Goal: Task Accomplishment & Management: Complete application form

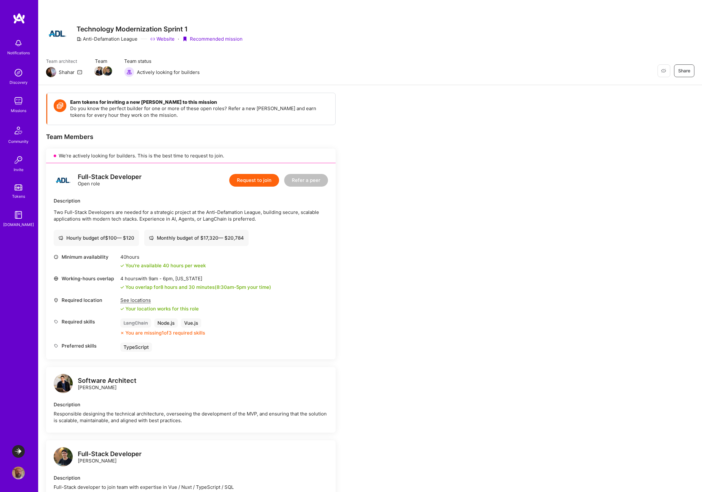
scroll to position [185, 0]
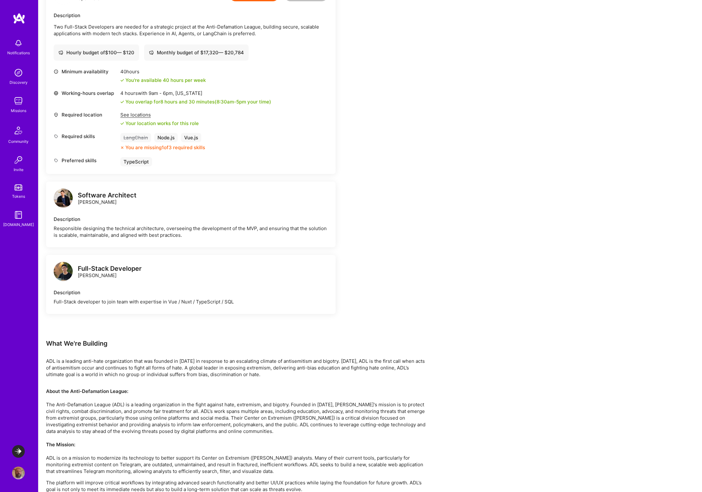
click at [453, 78] on div "Earn tokens for inviting a new [PERSON_NAME] to this mission Do you know the pe…" at bounding box center [369, 219] width 663 height 638
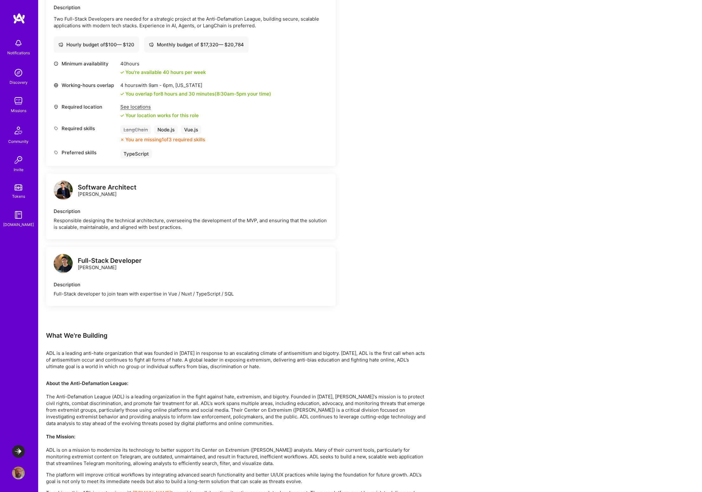
scroll to position [237, 0]
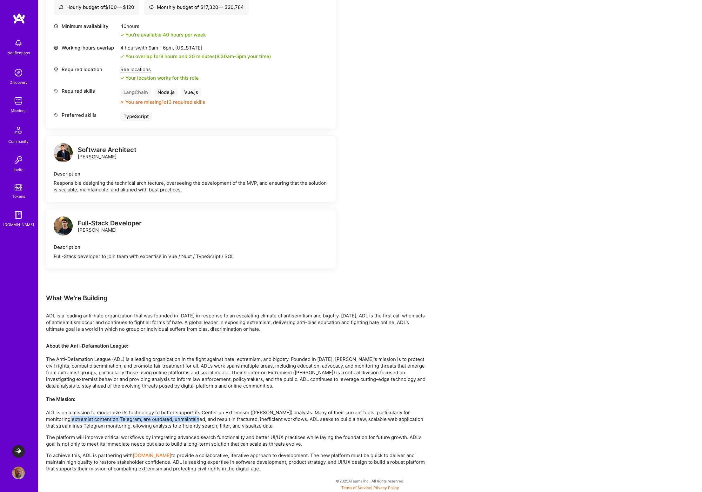
drag, startPoint x: 129, startPoint y: 416, endPoint x: 196, endPoint y: 417, distance: 67.0
click at [196, 417] on p "About the Anti-Defamation League: The Anti-Defamation League (ADL) is a leading…" at bounding box center [236, 385] width 381 height 87
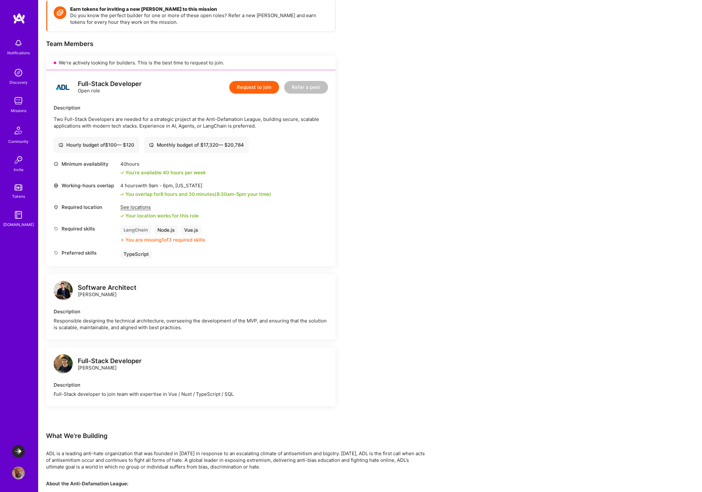
scroll to position [0, 0]
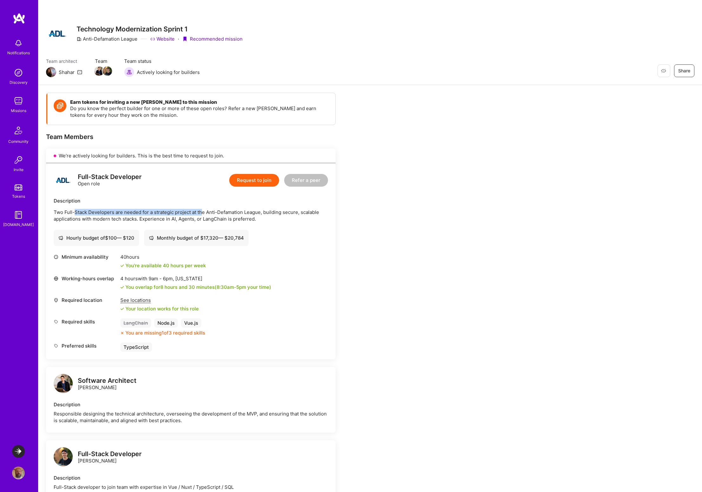
drag, startPoint x: 75, startPoint y: 213, endPoint x: 202, endPoint y: 214, distance: 127.9
click at [202, 214] on p "Two Full-Stack Developers are needed for a strategic project at the Anti-Defama…" at bounding box center [191, 215] width 274 height 13
drag, startPoint x: 225, startPoint y: 213, endPoint x: 305, endPoint y: 213, distance: 80.0
click at [305, 213] on p "Two Full-Stack Developers are needed for a strategic project at the Anti-Defama…" at bounding box center [191, 215] width 274 height 13
drag, startPoint x: 86, startPoint y: 217, endPoint x: 197, endPoint y: 220, distance: 110.8
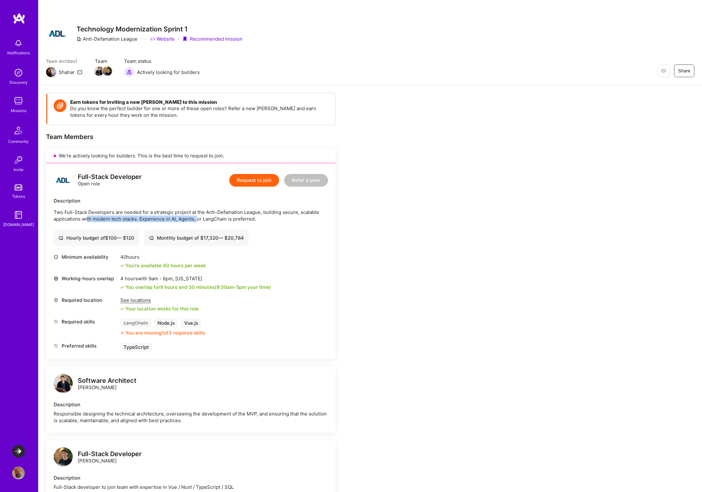
click at [197, 220] on p "Two Full-Stack Developers are needed for a strategic project at the Anti-Defama…" at bounding box center [191, 215] width 274 height 13
drag, startPoint x: 216, startPoint y: 219, endPoint x: 242, endPoint y: 219, distance: 25.7
click at [242, 219] on p "Two Full-Stack Developers are needed for a strategic project at the Anti-Defama…" at bounding box center [191, 215] width 274 height 13
drag, startPoint x: 166, startPoint y: 222, endPoint x: 228, endPoint y: 219, distance: 62.2
click at [228, 219] on p "Two Full-Stack Developers are needed for a strategic project at the Anti-Defama…" at bounding box center [191, 215] width 274 height 13
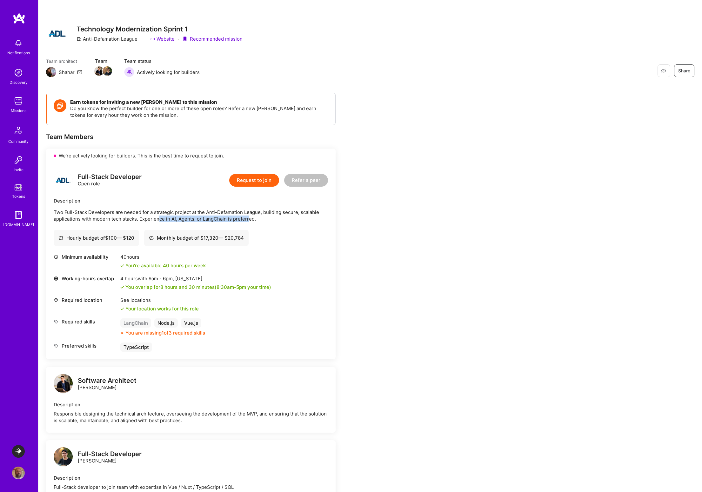
drag, startPoint x: 248, startPoint y: 219, endPoint x: 159, endPoint y: 219, distance: 89.5
click at [159, 219] on p "Two Full-Stack Developers are needed for a strategic project at the Anti-Defama…" at bounding box center [191, 215] width 274 height 13
click at [260, 179] on button "Request to join" at bounding box center [254, 180] width 50 height 13
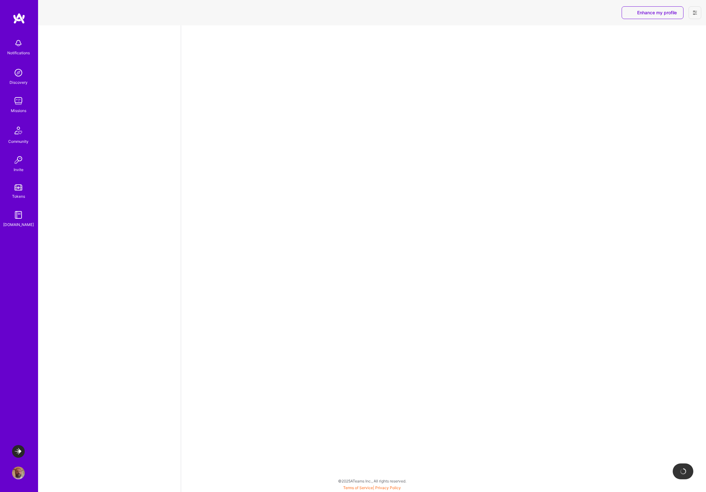
select select "US"
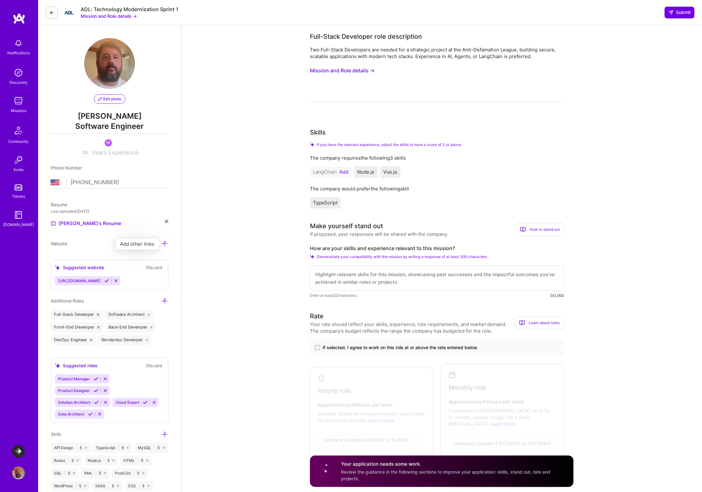
click at [165, 243] on icon at bounding box center [165, 243] width 7 height 7
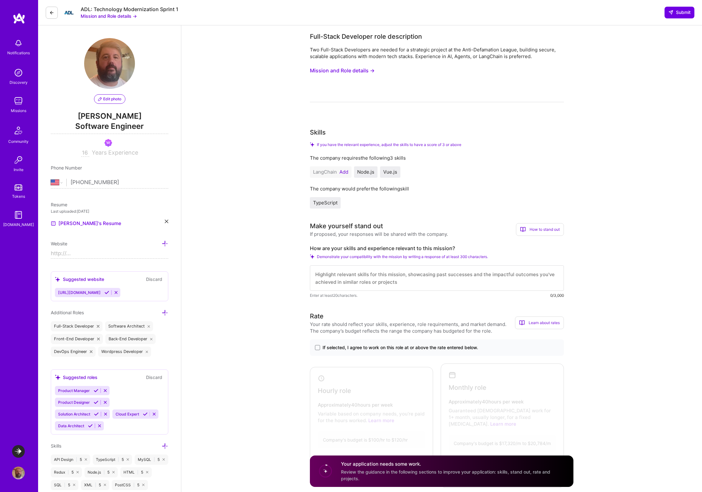
click at [89, 254] on input at bounding box center [109, 253] width 117 height 10
drag, startPoint x: 54, startPoint y: 254, endPoint x: 46, endPoint y: 253, distance: 8.0
paste input "[DOMAIN_NAME][URL]"
type input "[URL][DOMAIN_NAME]"
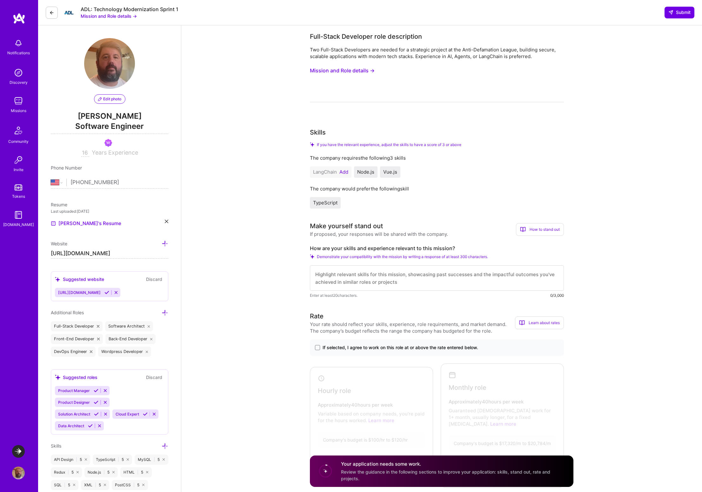
click at [106, 389] on icon at bounding box center [105, 390] width 5 height 5
click at [105, 390] on icon at bounding box center [105, 390] width 5 height 5
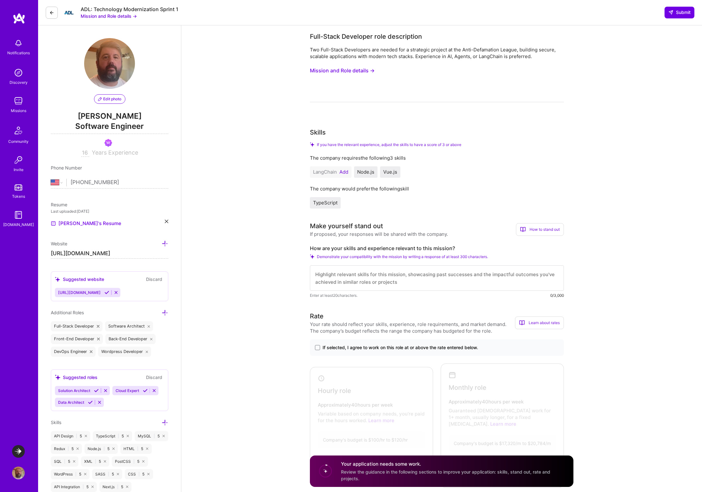
click at [130, 390] on span "Cloud Expert" at bounding box center [127, 390] width 23 height 5
click at [147, 390] on icon at bounding box center [145, 390] width 5 height 5
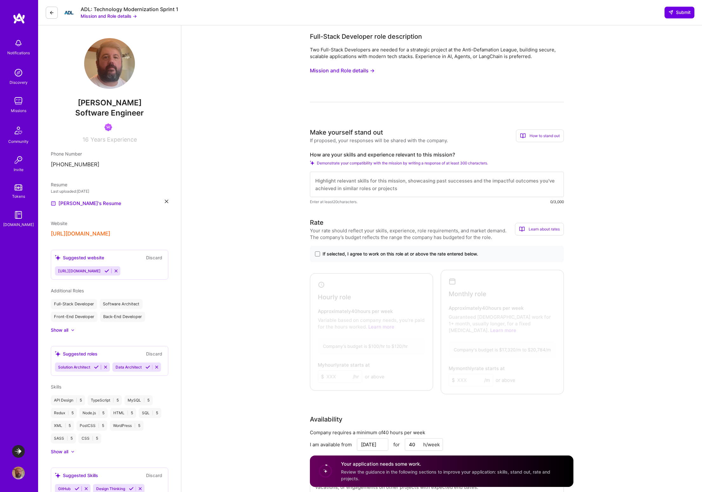
click at [98, 367] on icon at bounding box center [96, 367] width 5 height 5
click at [91, 367] on icon at bounding box center [90, 367] width 5 height 5
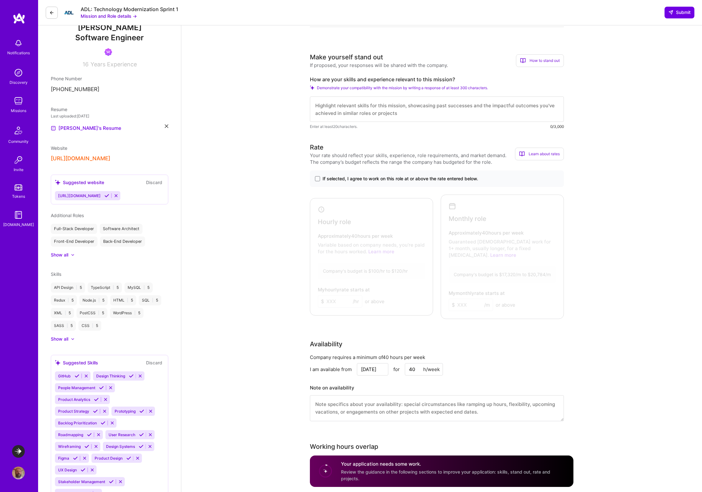
scroll to position [116, 0]
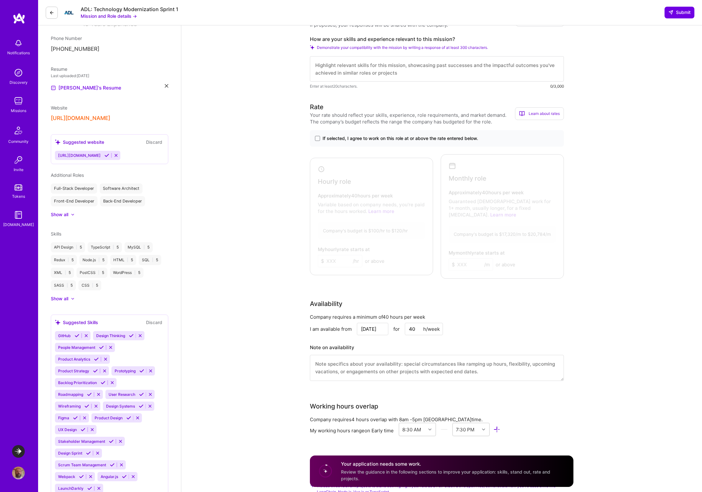
click at [76, 336] on icon at bounding box center [77, 335] width 5 height 5
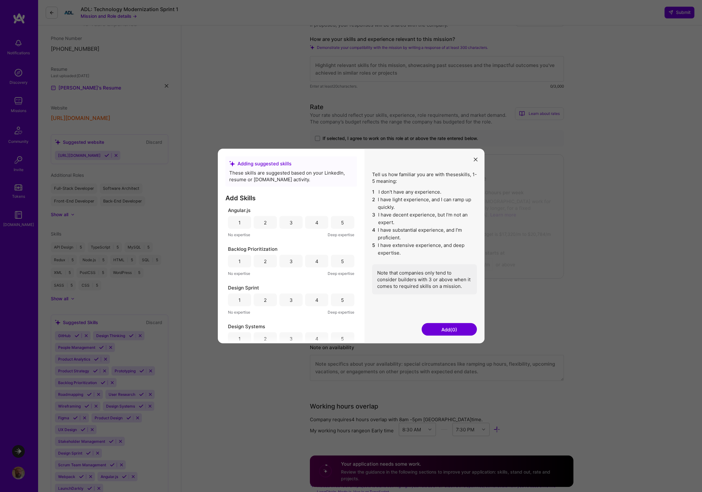
click at [310, 222] on div "4" at bounding box center [316, 222] width 23 height 13
click at [335, 259] on div "5" at bounding box center [342, 261] width 23 height 13
click at [342, 289] on div "5" at bounding box center [342, 288] width 23 height 13
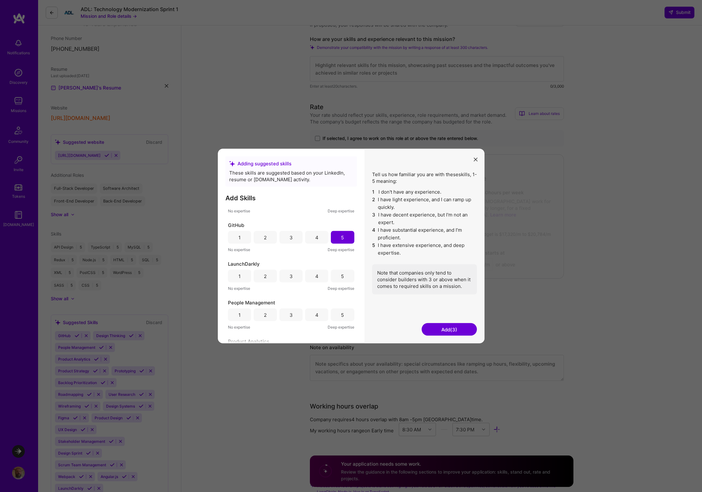
click at [334, 276] on div "5" at bounding box center [342, 276] width 23 height 13
click at [332, 274] on div "5" at bounding box center [342, 275] width 23 height 13
click at [336, 280] on div "5" at bounding box center [342, 278] width 23 height 13
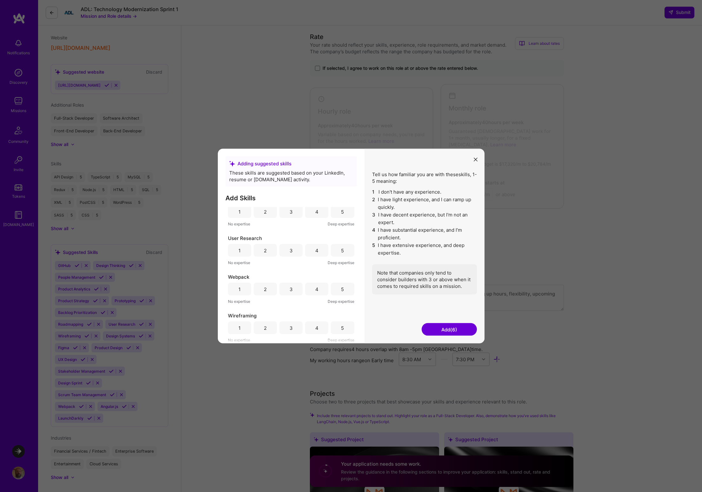
scroll to position [207, 0]
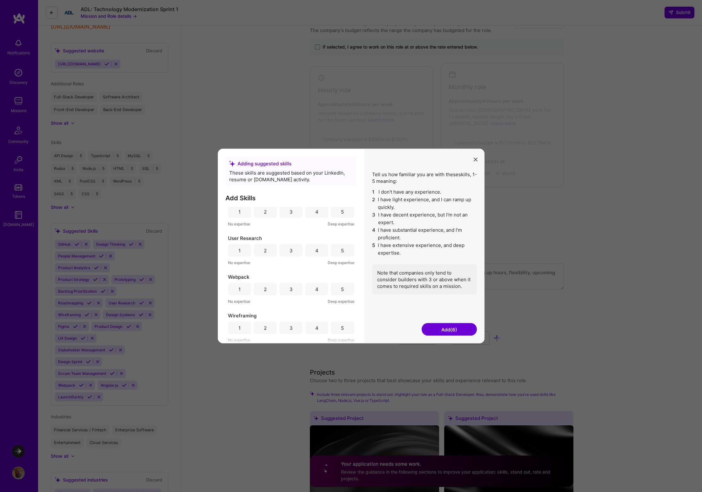
click at [440, 328] on button "Add (6)" at bounding box center [448, 329] width 55 height 13
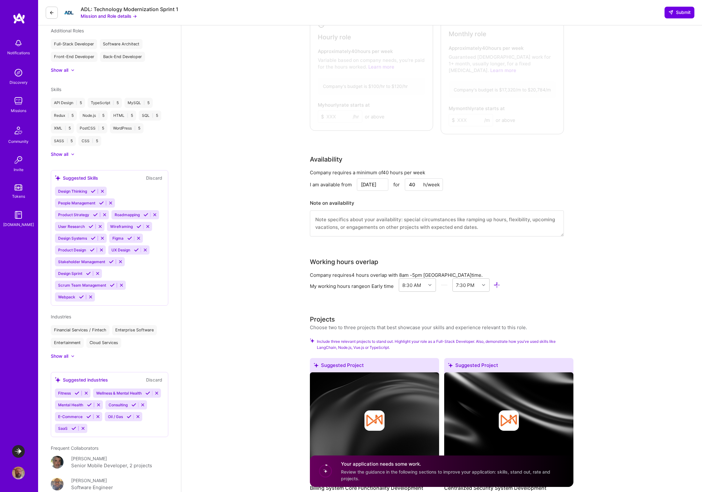
scroll to position [381, 0]
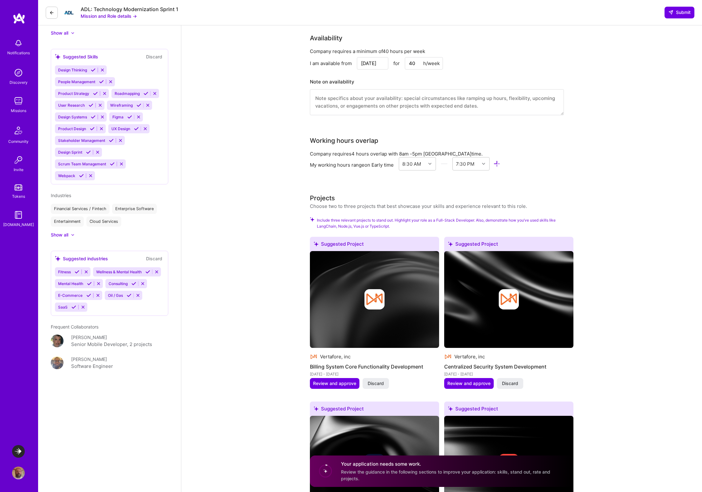
click at [77, 271] on icon at bounding box center [77, 271] width 5 height 5
click at [134, 283] on icon at bounding box center [133, 283] width 5 height 5
click at [110, 271] on icon at bounding box center [109, 271] width 5 height 5
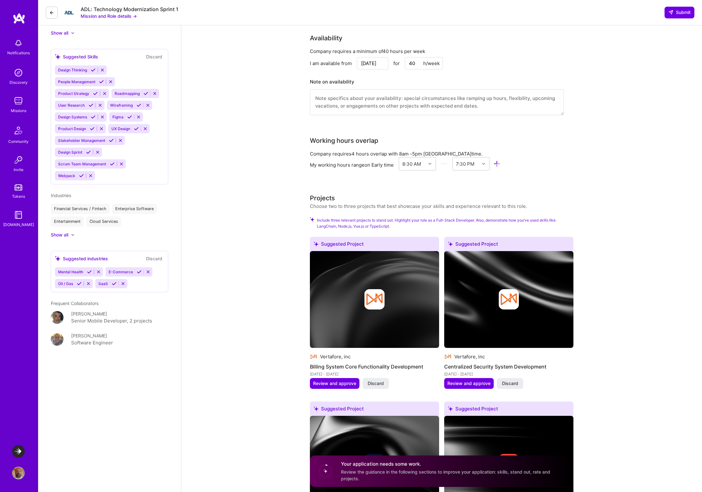
click at [137, 270] on icon at bounding box center [139, 271] width 5 height 5
click at [129, 270] on icon at bounding box center [129, 271] width 5 height 5
click at [123, 272] on icon at bounding box center [124, 271] width 5 height 5
click at [88, 271] on icon at bounding box center [89, 271] width 5 height 5
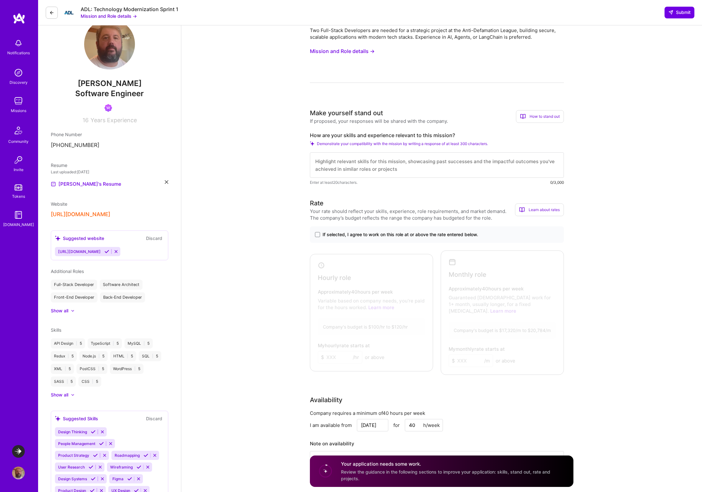
scroll to position [0, 0]
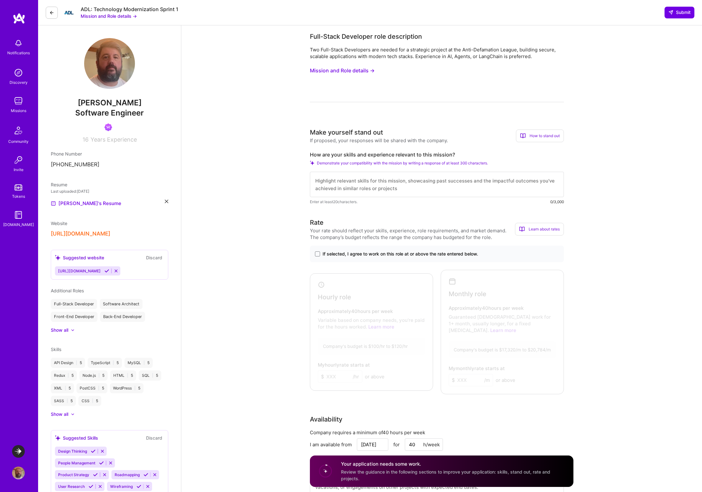
click at [327, 184] on textarea at bounding box center [437, 184] width 254 height 25
type textarea "I"
click at [370, 184] on textarea "With over" at bounding box center [437, 184] width 254 height 25
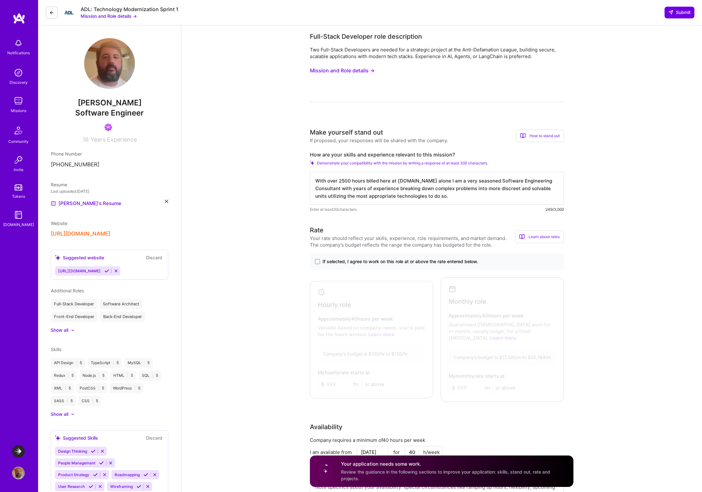
click at [535, 189] on textarea "With over 2500 hours billed here at [DOMAIN_NAME] alone I am a very seasoned So…" at bounding box center [437, 188] width 254 height 33
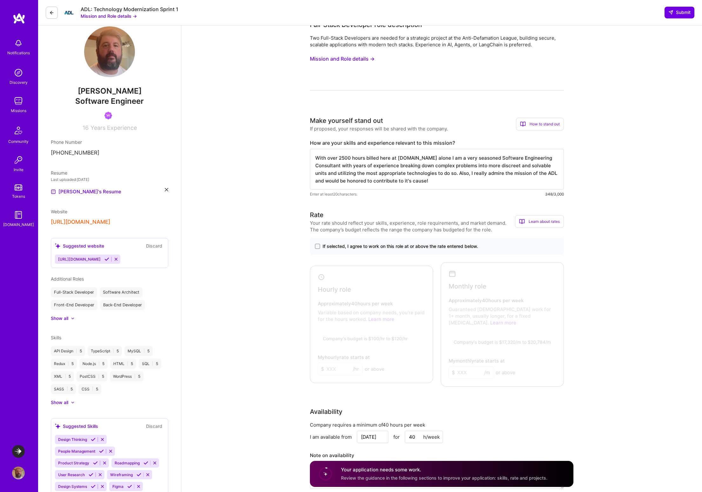
scroll to position [43, 0]
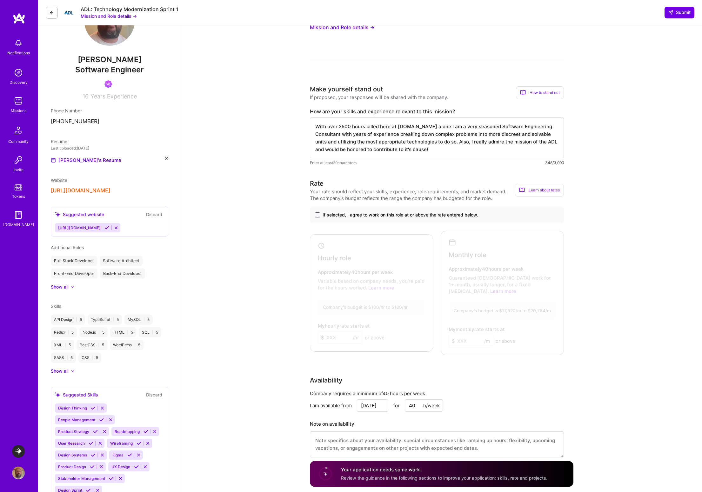
type textarea "With over 2500 hours billed here at [DOMAIN_NAME] alone I am a very seasoned So…"
click at [318, 215] on span at bounding box center [317, 214] width 5 height 5
click at [0, 0] on input "If selected, I agree to work on this role at or above the rate entered below." at bounding box center [0, 0] width 0 height 0
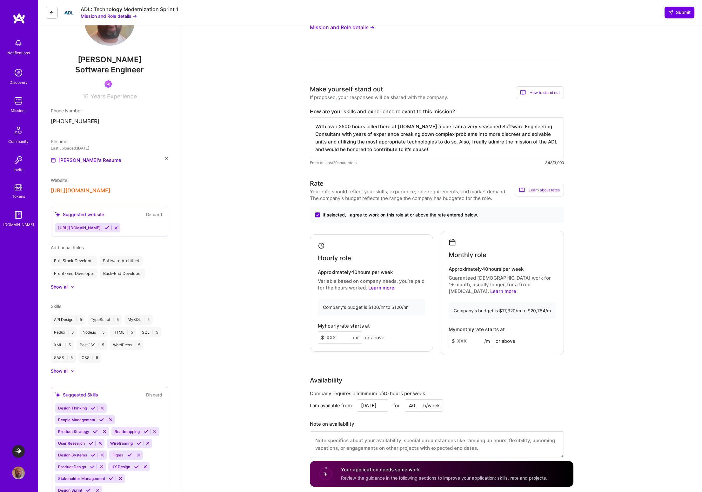
drag, startPoint x: 339, startPoint y: 334, endPoint x: 317, endPoint y: 333, distance: 21.9
click at [317, 333] on div "Hourly role Approximately 40 hours per week Variable based on company needs, yo…" at bounding box center [371, 293] width 123 height 118
type input "105"
click at [461, 335] on input at bounding box center [470, 341] width 44 height 12
type input "18000"
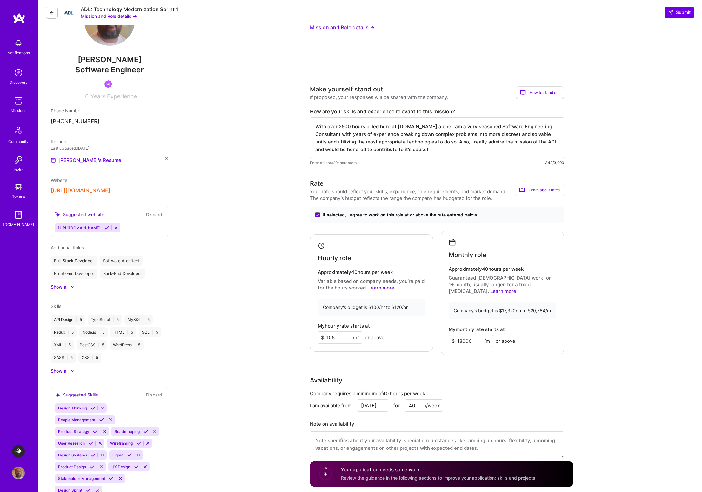
click at [463, 368] on div "Rate Your rate should reflect your skills, experience, role requirements, and m…" at bounding box center [441, 322] width 263 height 287
drag, startPoint x: 471, startPoint y: 334, endPoint x: 455, endPoint y: 335, distance: 15.9
click at [455, 335] on input "18000" at bounding box center [470, 341] width 44 height 12
click at [414, 367] on div "Rate Your rate should reflect your skills, experience, role requirements, and m…" at bounding box center [441, 322] width 263 height 287
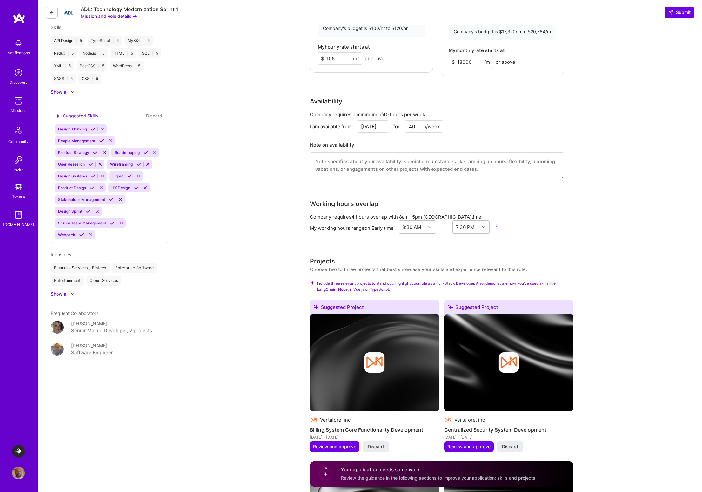
scroll to position [79, 0]
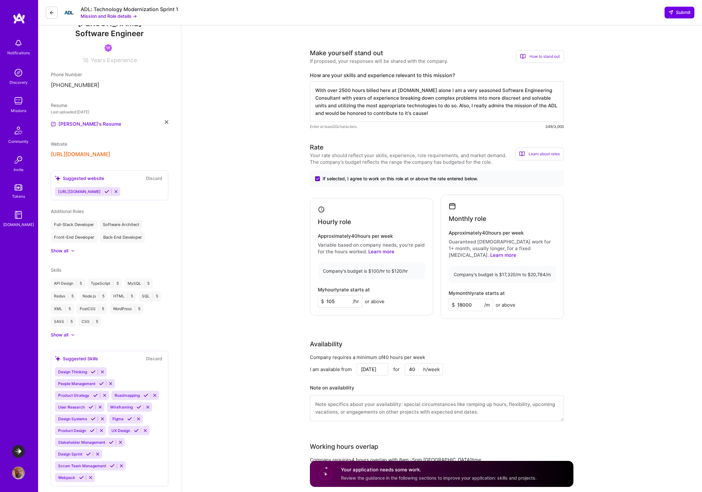
drag, startPoint x: 449, startPoint y: 113, endPoint x: 313, endPoint y: 91, distance: 137.9
click at [313, 90] on textarea "With over 2500 hours billed here at [DOMAIN_NAME] alone I am a very seasoned So…" at bounding box center [437, 101] width 254 height 41
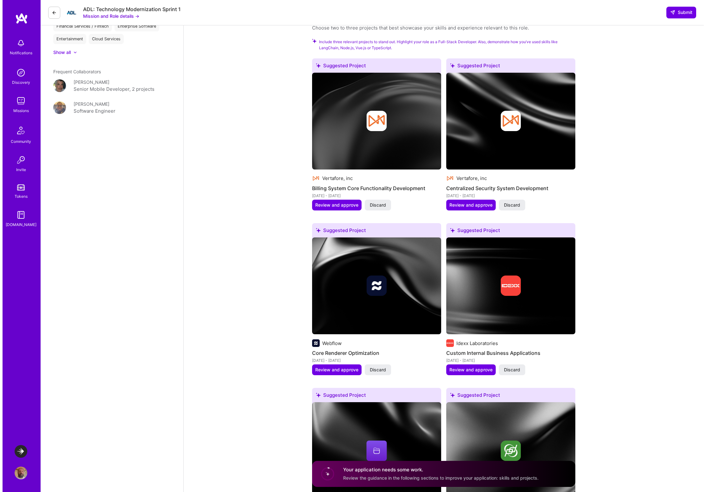
scroll to position [566, 0]
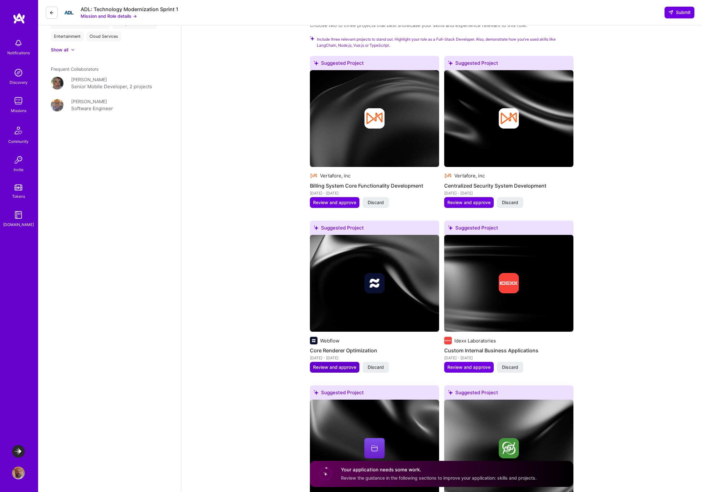
click at [335, 364] on span "Review and approve" at bounding box center [334, 367] width 43 height 6
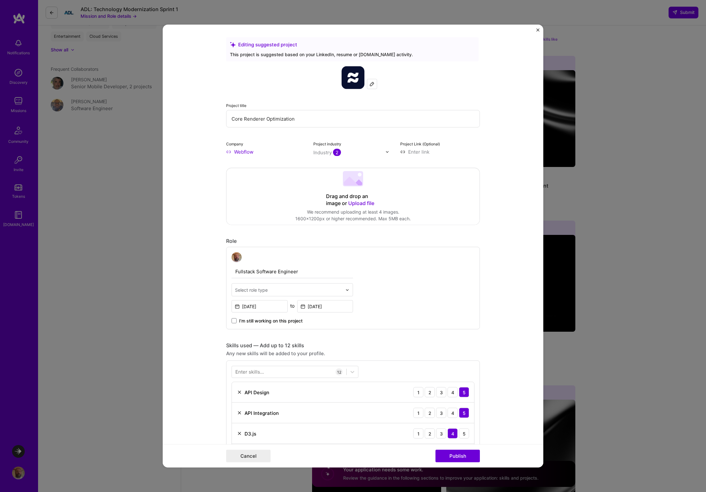
click at [323, 152] on div "Industry 2" at bounding box center [328, 152] width 28 height 7
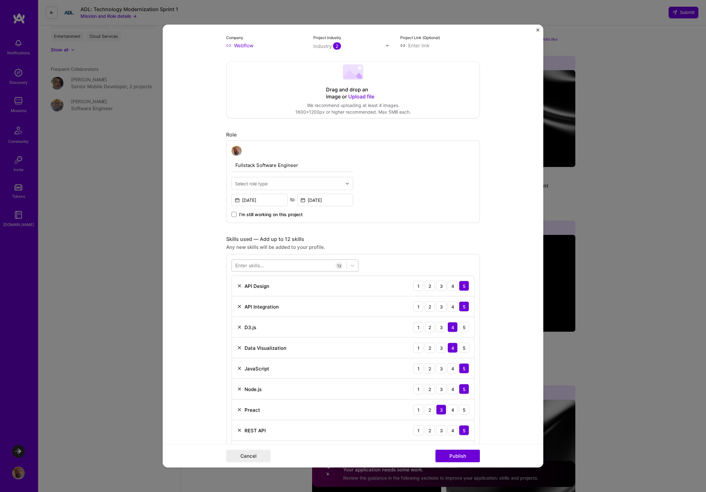
scroll to position [108, 0]
click at [322, 184] on input "text" at bounding box center [288, 181] width 107 height 7
click at [192, 174] on form "Editing suggested project This project is suggested based on your LinkedIn, res…" at bounding box center [353, 246] width 381 height 443
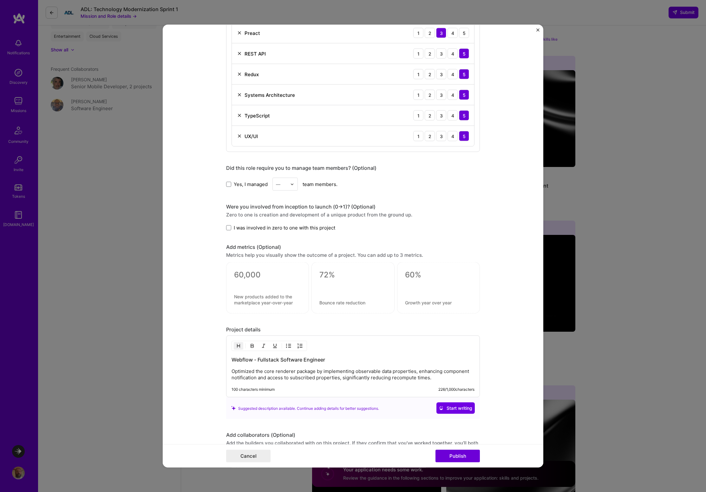
scroll to position [576, 0]
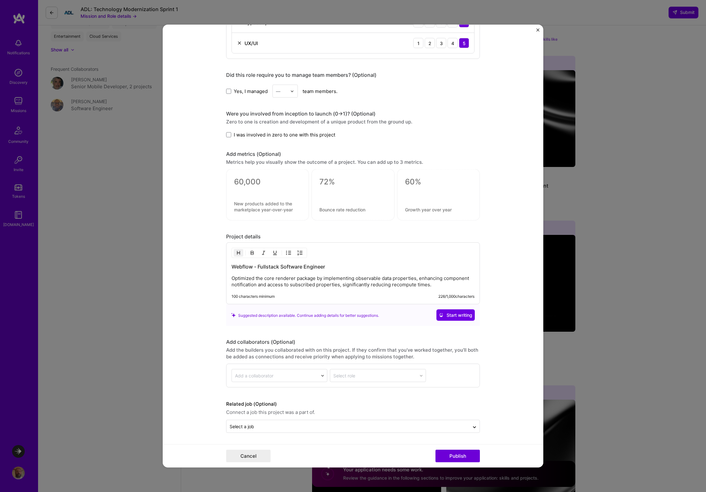
click at [431, 285] on p "Optimized the core renderer package by implementing observable data properties,…" at bounding box center [353, 281] width 243 height 13
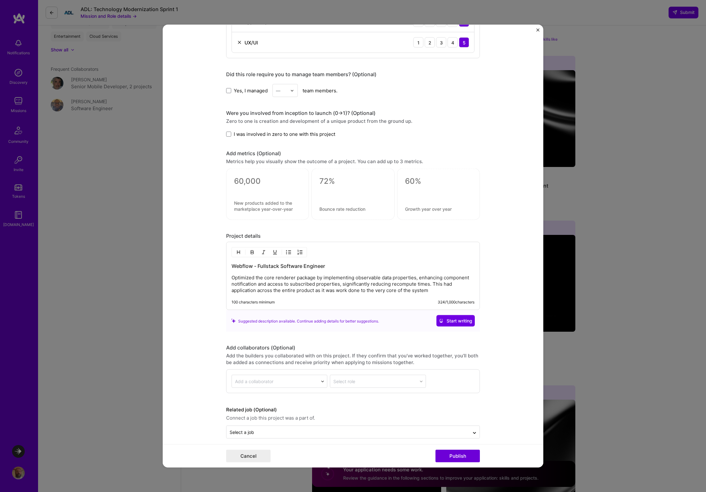
scroll to position [583, 0]
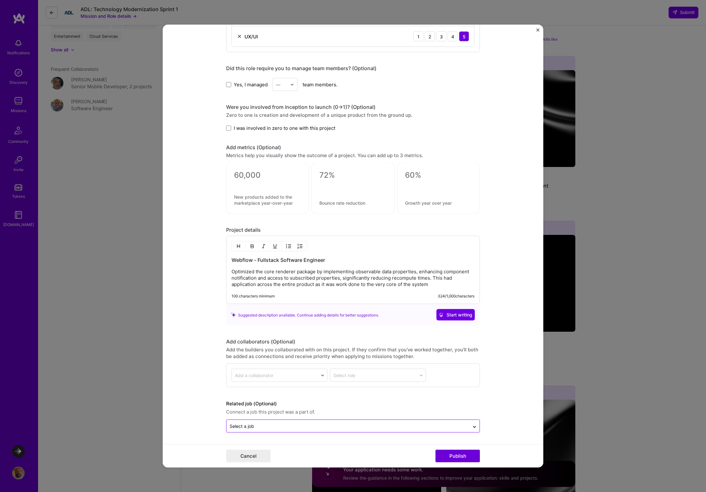
click at [283, 425] on input "text" at bounding box center [348, 426] width 237 height 7
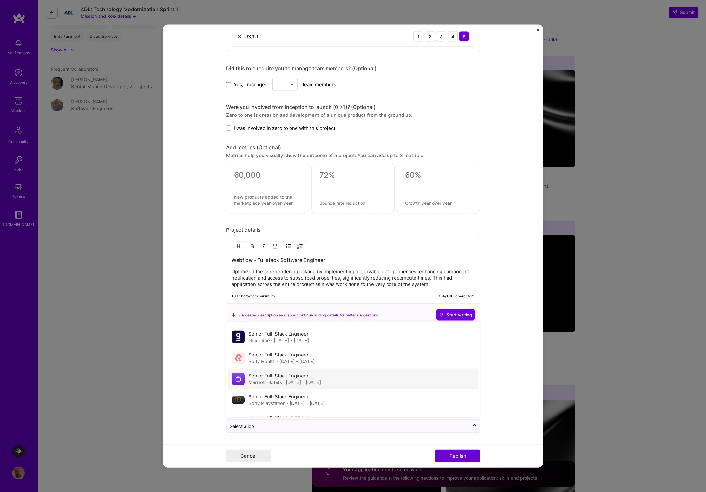
scroll to position [97, 0]
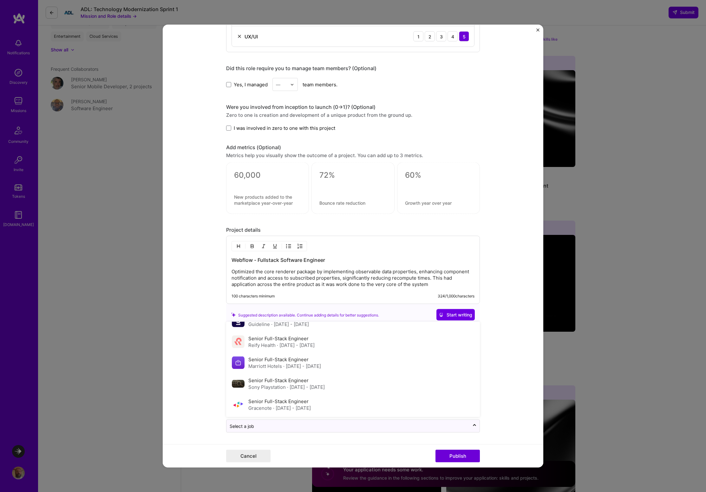
click at [189, 376] on form "Editing suggested project This project is suggested based on your LinkedIn, res…" at bounding box center [353, 246] width 381 height 443
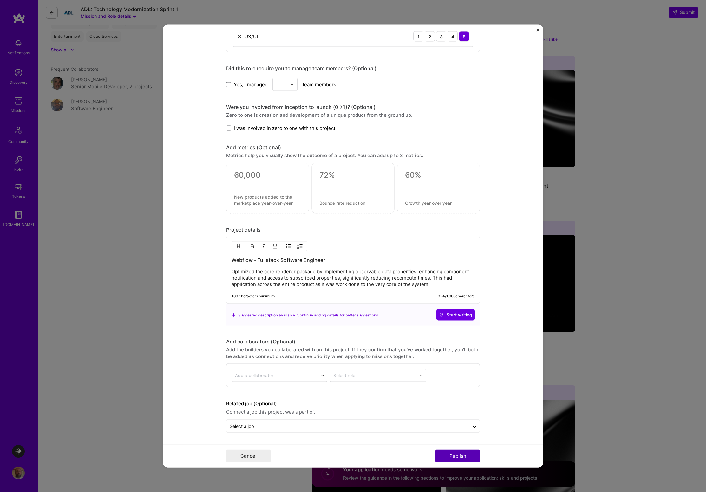
click at [457, 454] on button "Publish" at bounding box center [458, 456] width 44 height 13
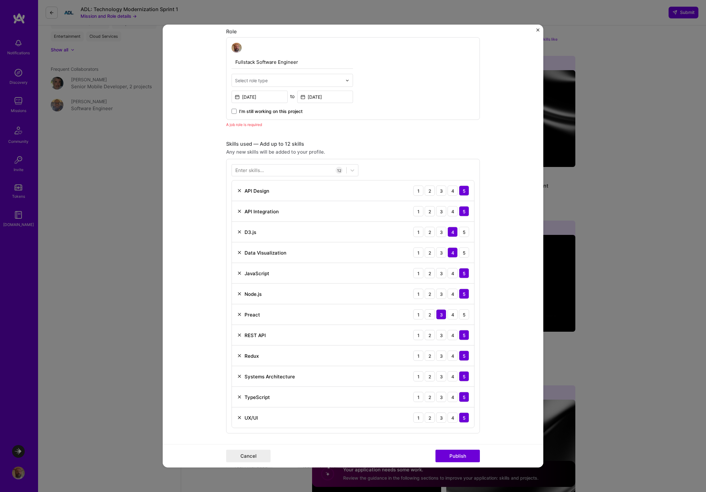
scroll to position [204, 0]
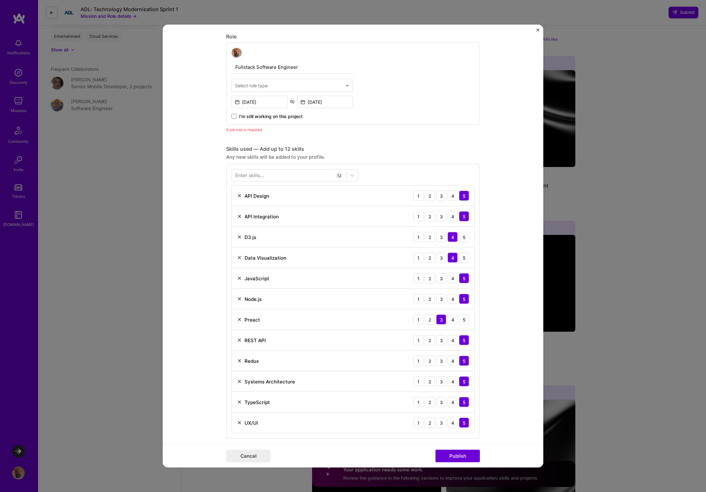
click at [346, 84] on img at bounding box center [348, 85] width 4 height 4
type input "so"
click at [260, 137] on div "Software Engineer" at bounding box center [293, 138] width 118 height 12
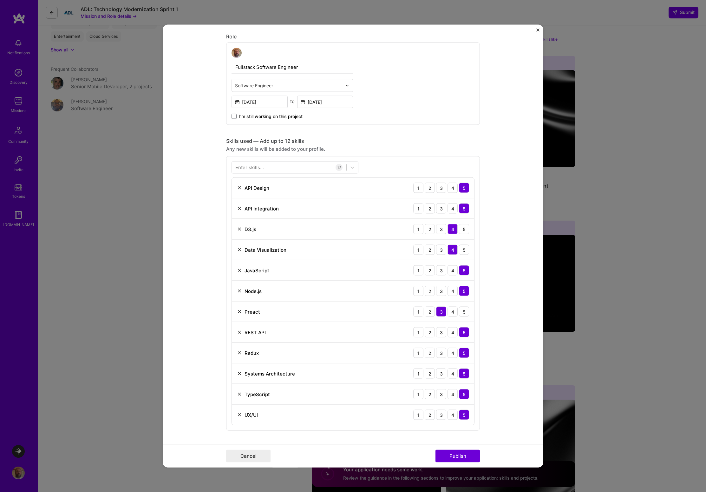
click at [493, 157] on form "Editing suggested project This project is suggested based on your LinkedIn, res…" at bounding box center [353, 246] width 381 height 443
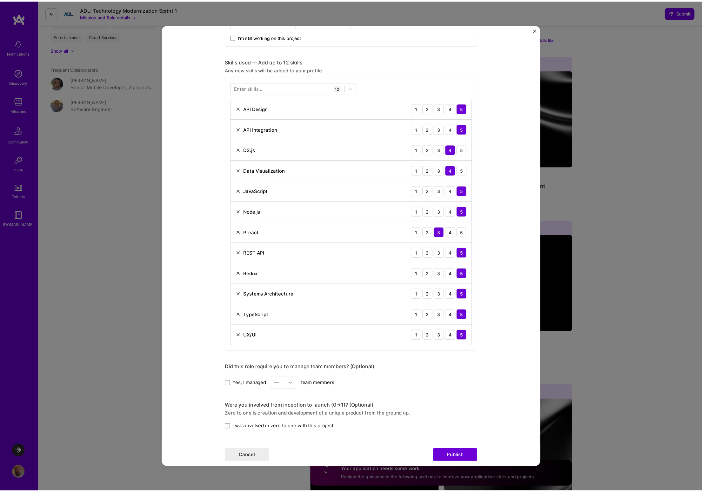
scroll to position [416, 0]
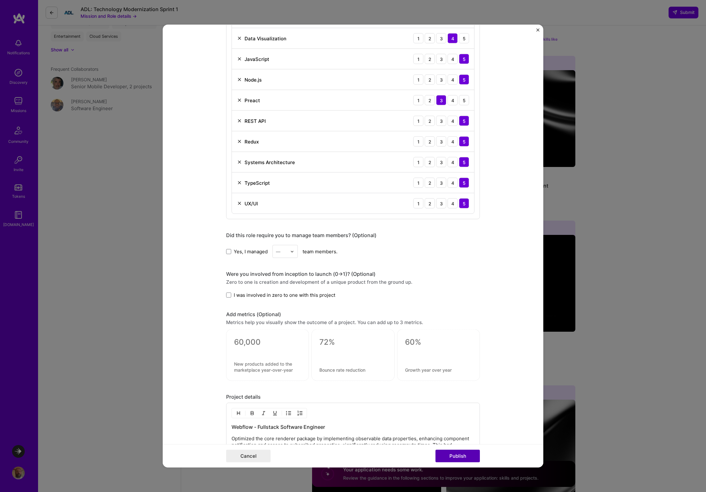
click at [456, 456] on button "Publish" at bounding box center [458, 456] width 44 height 13
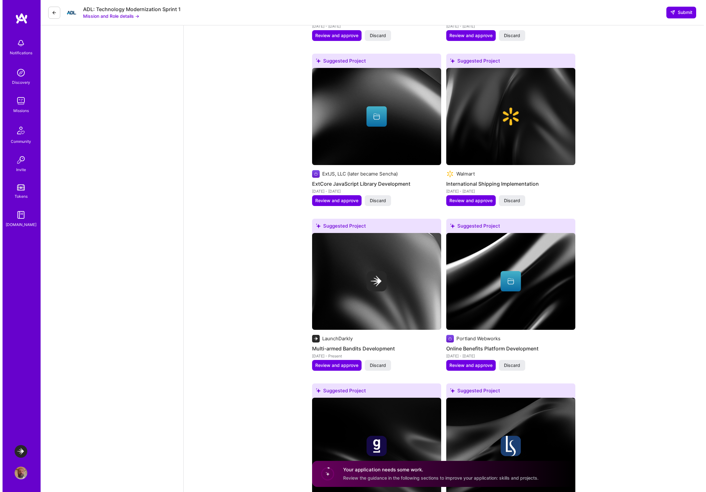
scroll to position [1078, 0]
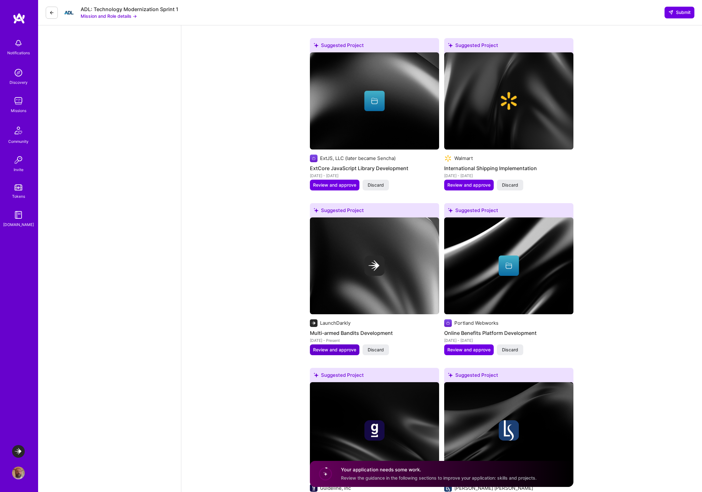
click at [329, 347] on span "Review and approve" at bounding box center [334, 350] width 43 height 6
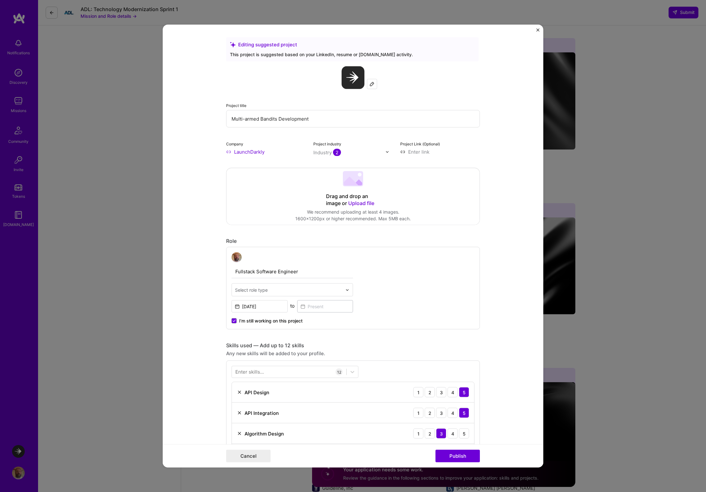
click at [320, 283] on div "Fullstack Software Engineer Select role type [DATE] to I’m still working on thi…" at bounding box center [293, 288] width 122 height 72
click at [317, 288] on input "text" at bounding box center [288, 290] width 107 height 7
type input "software"
click at [272, 320] on div "Software Engineer" at bounding box center [293, 319] width 118 height 12
click at [499, 302] on form "Editing suggested project This project is suggested based on your LinkedIn, res…" at bounding box center [353, 246] width 381 height 443
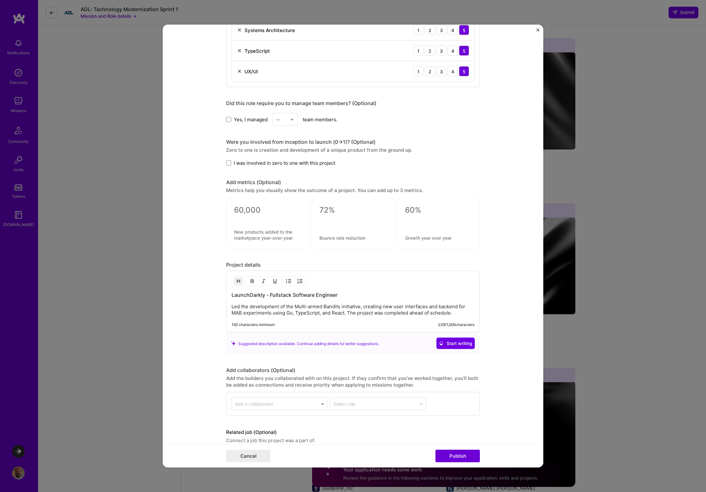
scroll to position [577, 0]
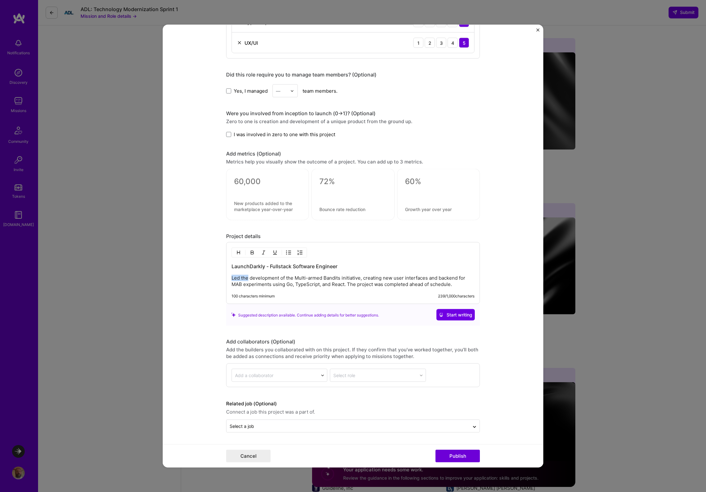
drag, startPoint x: 230, startPoint y: 278, endPoint x: 245, endPoint y: 278, distance: 15.2
click at [245, 278] on p "Led the development of the Multi-armed Bandits initiative, creating new user in…" at bounding box center [353, 281] width 243 height 13
drag, startPoint x: 263, startPoint y: 278, endPoint x: 229, endPoint y: 277, distance: 33.7
click at [232, 277] on p "Developed the Multi-armed Bandits initiative, creating new user interfaces and …" at bounding box center [353, 281] width 243 height 13
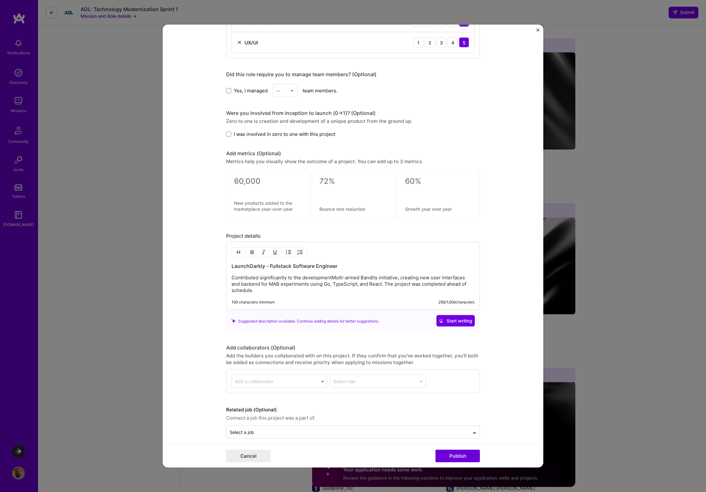
drag, startPoint x: 231, startPoint y: 278, endPoint x: 263, endPoint y: 278, distance: 32.7
click at [263, 278] on p "Contributed significantly to the developmentMulti-armed Bandits initiative, cre…" at bounding box center [353, 283] width 243 height 19
click at [275, 266] on h3 "LaunchDarkly - Fullstack Software Engineer" at bounding box center [353, 265] width 243 height 7
drag, startPoint x: 230, startPoint y: 278, endPoint x: 330, endPoint y: 277, distance: 99.3
click at [330, 277] on p "Contributed significantly to the developmentMulti-armed Bandits initiative, cre…" at bounding box center [353, 283] width 243 height 19
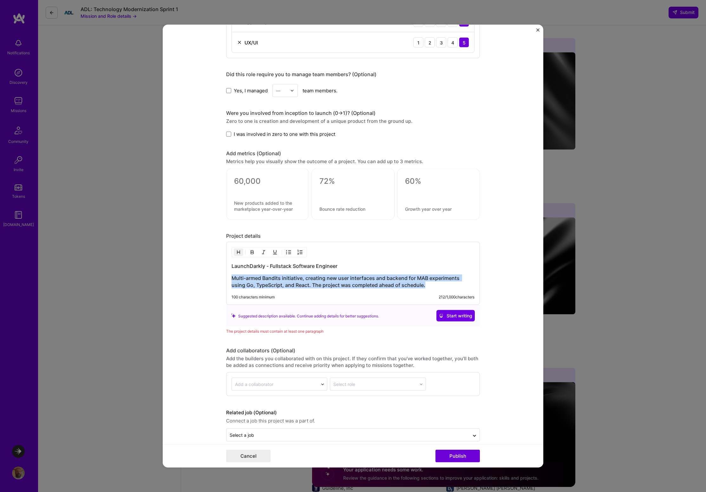
drag, startPoint x: 424, startPoint y: 285, endPoint x: 223, endPoint y: 278, distance: 201.6
click at [223, 278] on form "Editing suggested project This project is suggested based on your LinkedIn, res…" at bounding box center [353, 246] width 381 height 443
click at [236, 253] on img "button" at bounding box center [238, 252] width 5 height 5
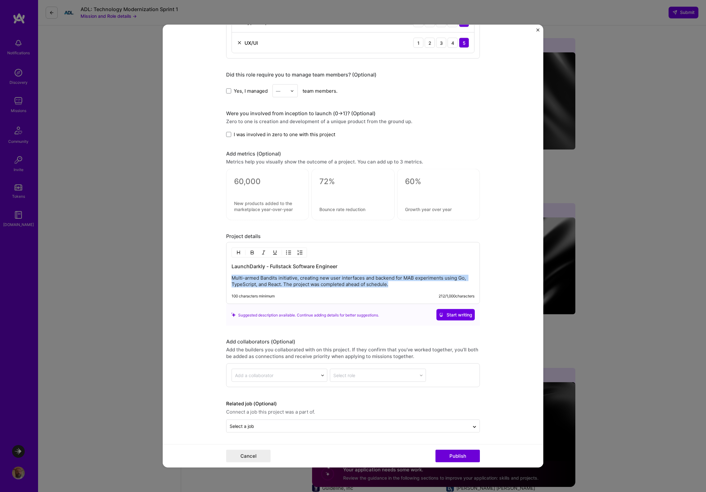
click at [394, 284] on p "Multi-armed Bandits initiative, creating new user interfaces and backend for MA…" at bounding box center [353, 281] width 243 height 13
click at [232, 278] on p "Multi-armed Bandits initiative, creating new user interfaces and backend for MA…" at bounding box center [353, 281] width 243 height 13
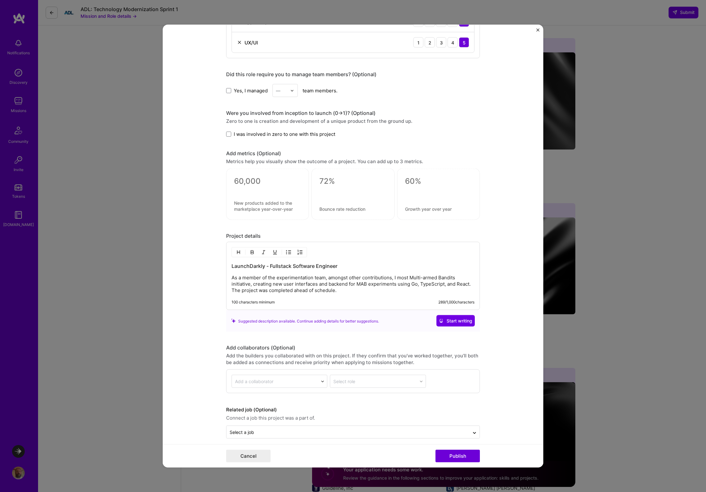
click at [408, 278] on p "As a member of the experimentation team, amongst other contributions, I most Mu…" at bounding box center [353, 283] width 243 height 19
click at [241, 279] on p "As a member of the experimentation team, amongst other contributions, Multi-arm…" at bounding box center [353, 283] width 243 height 19
click at [393, 279] on p "As a member of the experimentation team, amongst other contributions, Multi-arm…" at bounding box center [353, 283] width 243 height 19
drag, startPoint x: 420, startPoint y: 277, endPoint x: 444, endPoint y: 278, distance: 23.2
click at [444, 278] on p "As a member of the experimentation team, amongst other contributions, I develop…" at bounding box center [353, 283] width 243 height 19
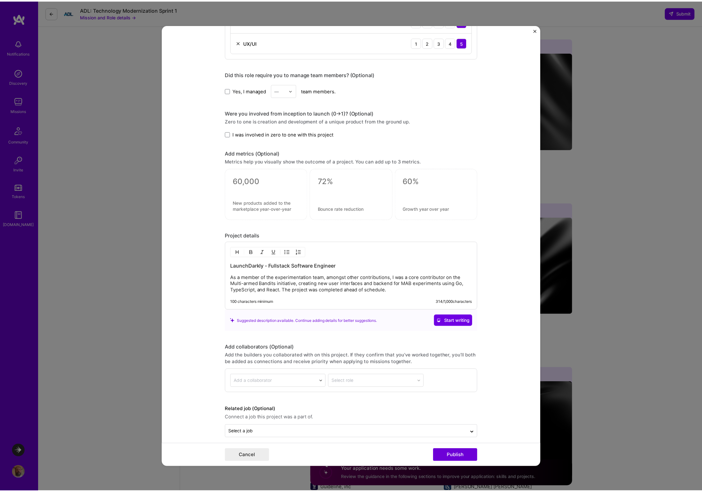
scroll to position [583, 0]
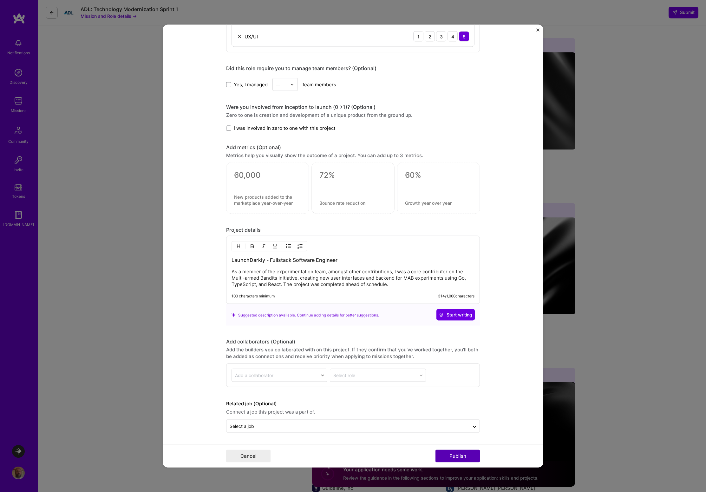
click at [464, 455] on button "Publish" at bounding box center [458, 456] width 44 height 13
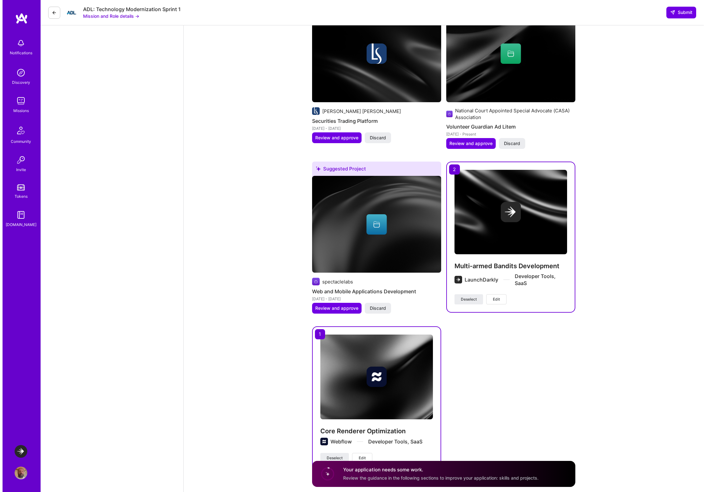
scroll to position [1360, 0]
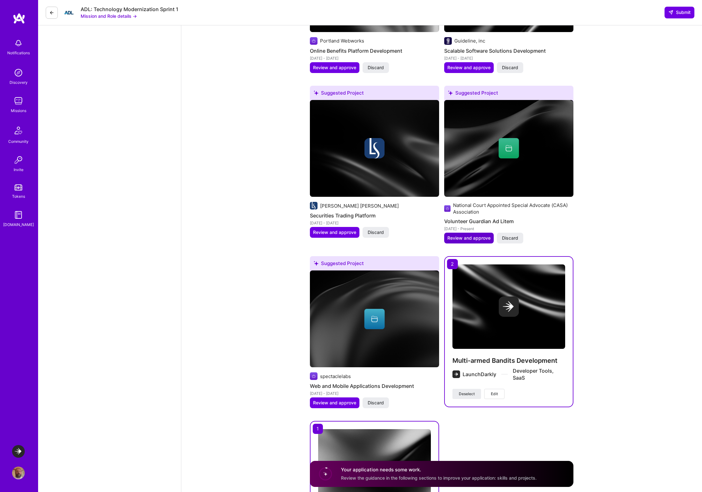
click at [466, 235] on span "Review and approve" at bounding box center [468, 238] width 43 height 6
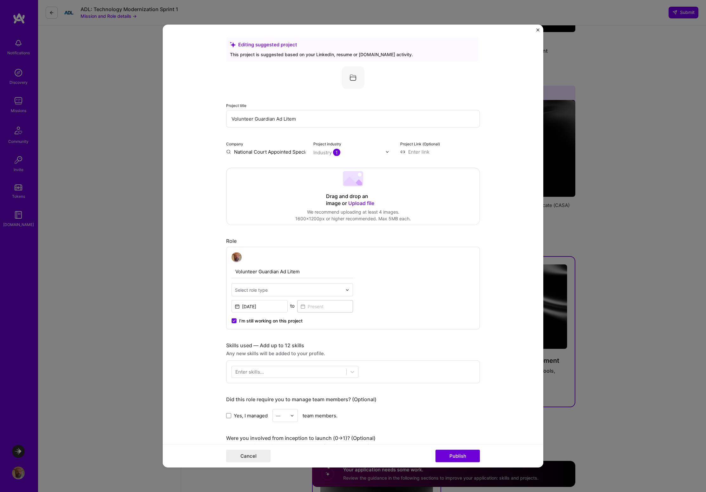
click at [347, 292] on img at bounding box center [348, 290] width 4 height 4
type input "G"
type input "V"
type input "Guardian Ad Litem"
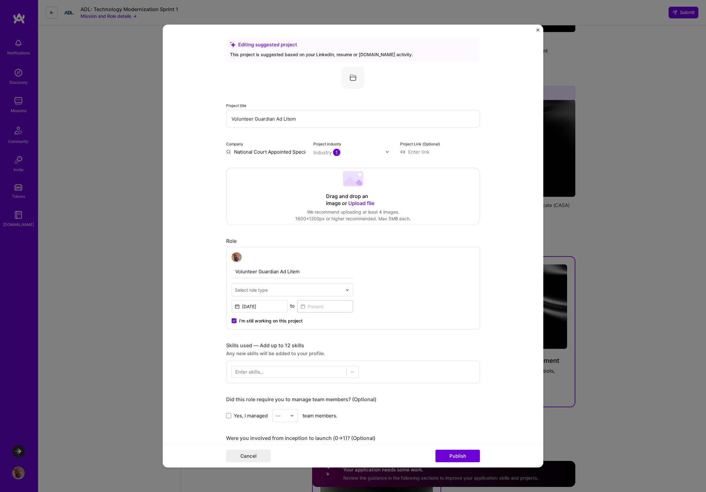
click at [414, 306] on div "Volunteer Guardian Ad Litem Select role type [DATE] to I’m still working on thi…" at bounding box center [353, 288] width 254 height 83
click at [257, 291] on div "Select role type" at bounding box center [251, 290] width 33 height 7
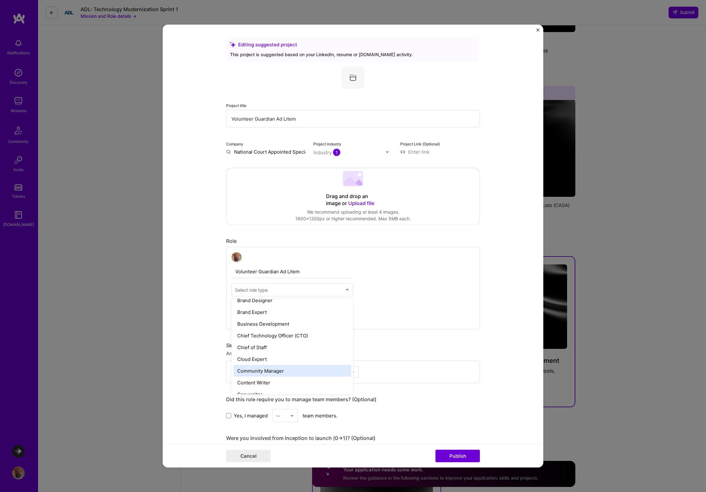
click at [262, 373] on div "Community Manager" at bounding box center [293, 371] width 118 height 12
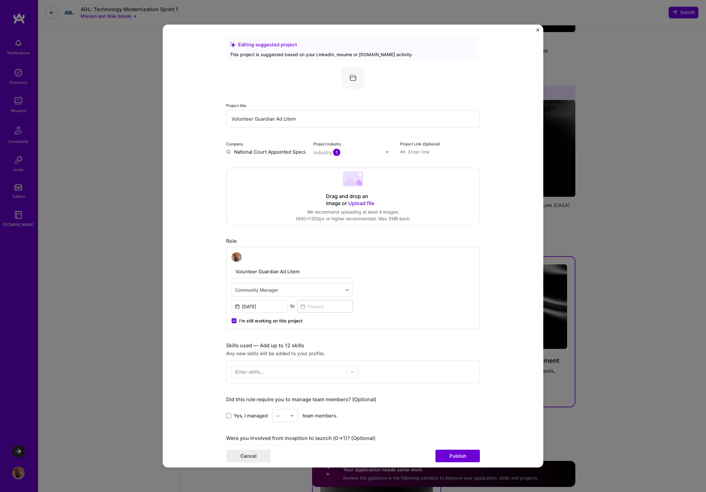
click at [497, 303] on form "Editing suggested project This project is suggested based on your LinkedIn, res…" at bounding box center [353, 246] width 381 height 443
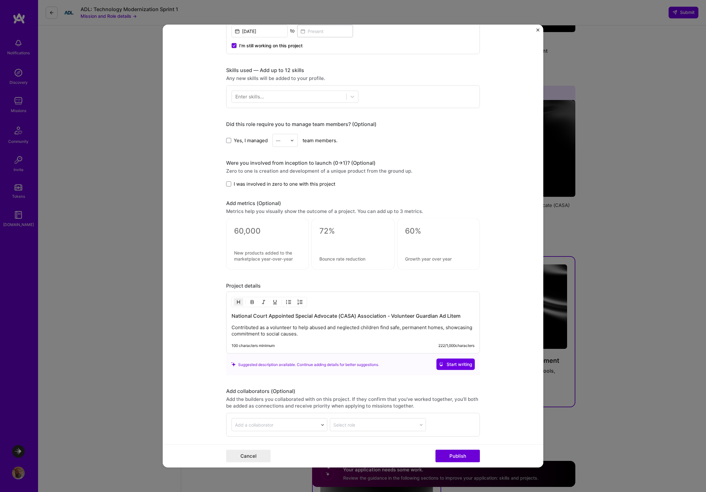
scroll to position [325, 0]
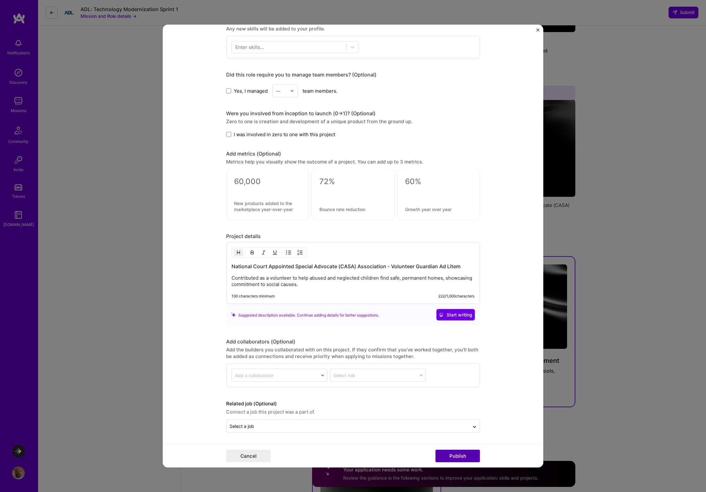
click at [461, 456] on button "Publish" at bounding box center [458, 456] width 44 height 13
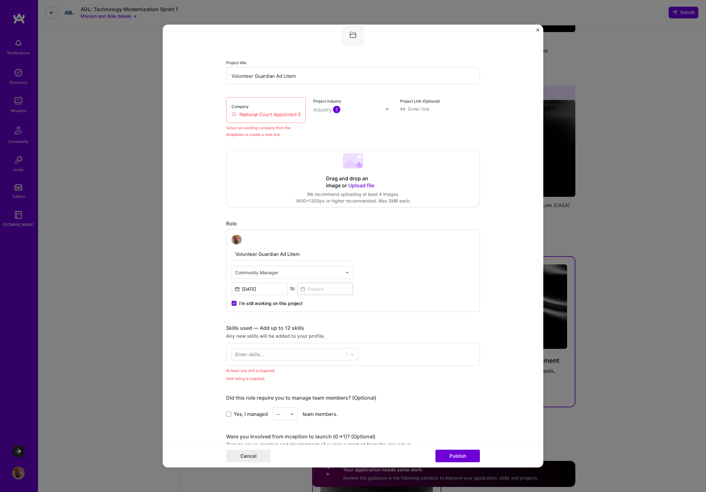
scroll to position [42, 0]
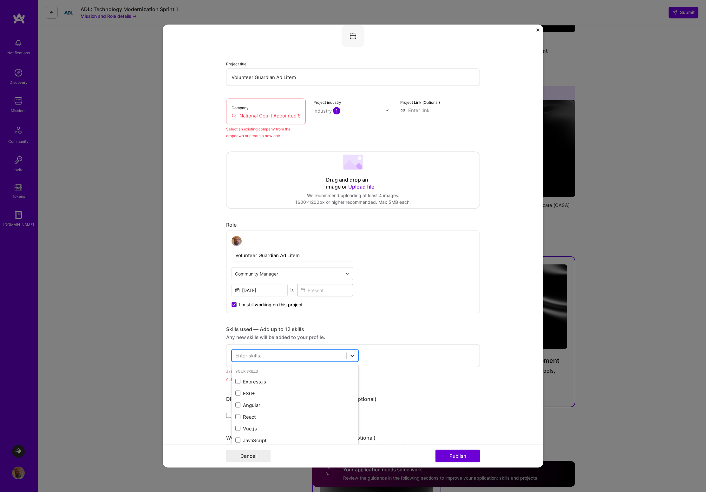
click at [349, 357] on icon at bounding box center [352, 356] width 6 height 6
type input "p"
type input "v"
drag, startPoint x: 235, startPoint y: 374, endPoint x: 242, endPoint y: 374, distance: 7.0
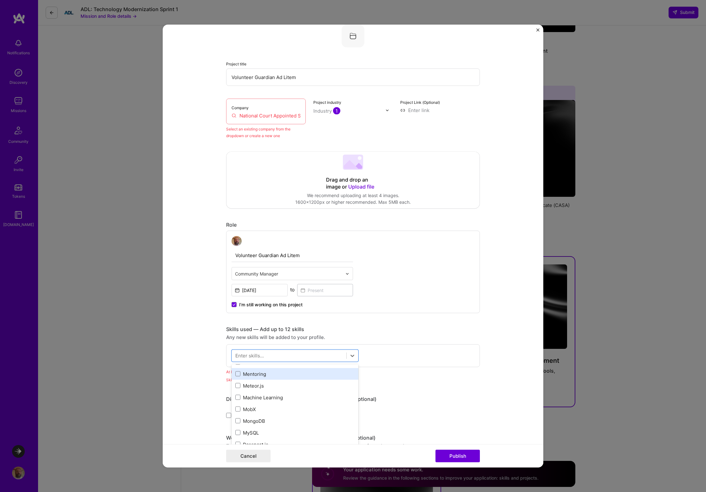
click at [235, 374] on span at bounding box center [237, 373] width 5 height 5
click at [0, 0] on input "checkbox" at bounding box center [0, 0] width 0 height 0
click at [490, 395] on form "Editing suggested project This project is suggested based on your LinkedIn, res…" at bounding box center [353, 246] width 381 height 443
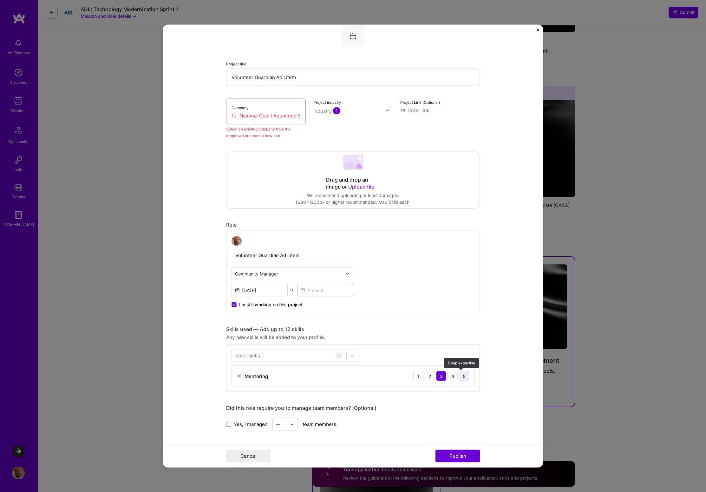
click at [462, 379] on div "5" at bounding box center [464, 376] width 10 height 10
click at [499, 384] on form "Editing suggested project This project is suggested based on your LinkedIn, res…" at bounding box center [353, 246] width 381 height 443
click at [252, 116] on input "National Court Appointed Special Advocate (CASA) Association" at bounding box center [266, 115] width 69 height 7
click at [249, 114] on input "National Court Appointed Special Advocate (CASA) Association" at bounding box center [266, 115] width 69 height 7
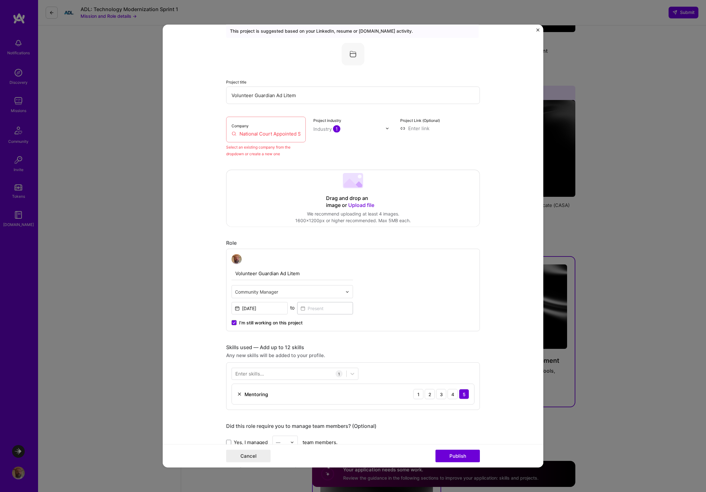
scroll to position [0, 0]
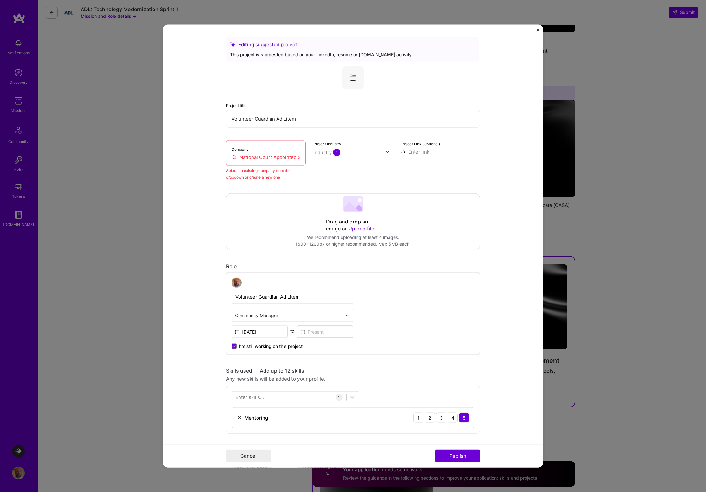
click at [266, 159] on input "National Court Appointed Special Advocate (CASA) Association" at bounding box center [266, 157] width 69 height 7
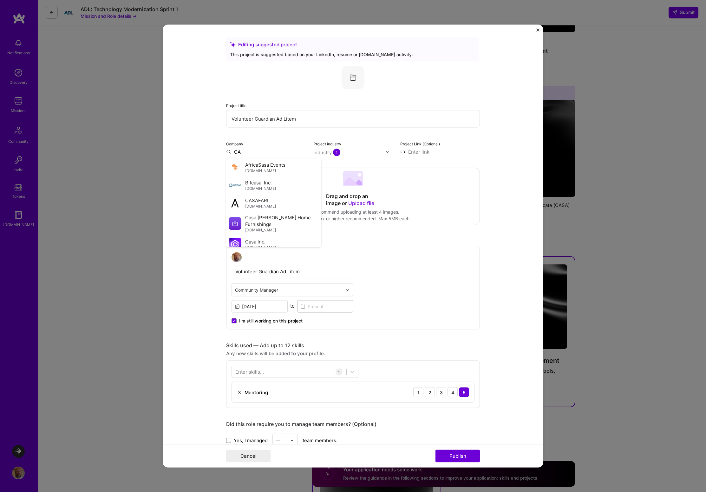
type input "C"
type input "Govern"
drag, startPoint x: 257, startPoint y: 152, endPoint x: 228, endPoint y: 153, distance: 28.9
click at [228, 153] on input "Govern" at bounding box center [266, 152] width 80 height 7
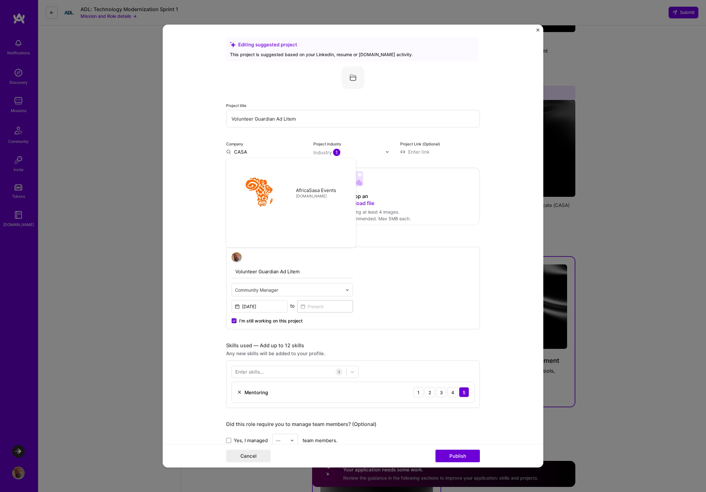
type input "CASA"
click at [510, 174] on form "Editing suggested project This project is suggested based on your LinkedIn, res…" at bounding box center [353, 246] width 381 height 443
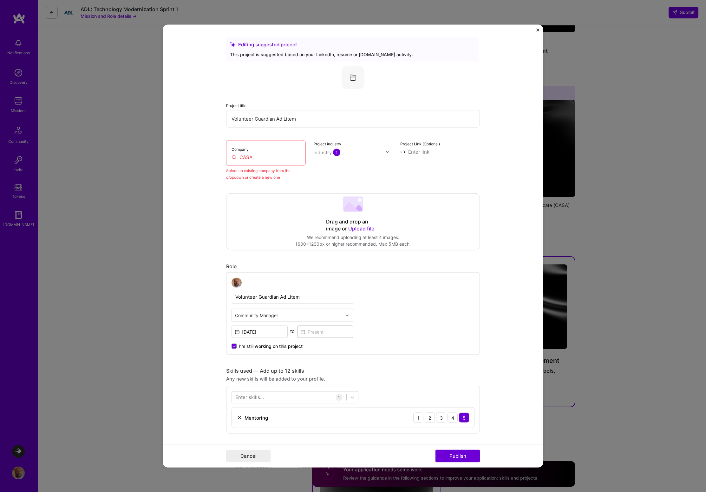
click at [261, 159] on input "CASA" at bounding box center [266, 157] width 69 height 7
drag, startPoint x: 253, startPoint y: 158, endPoint x: 232, endPoint y: 158, distance: 21.0
click at [232, 158] on input "CASA" at bounding box center [266, 157] width 69 height 7
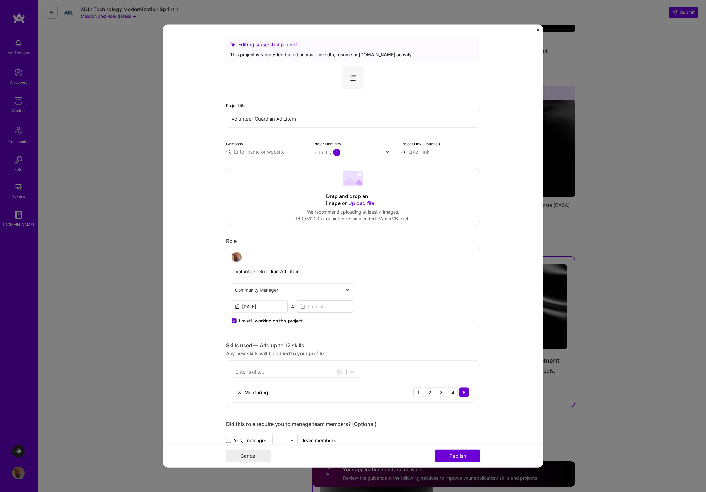
click at [238, 154] on input "text" at bounding box center [266, 152] width 80 height 7
type input "Casa"
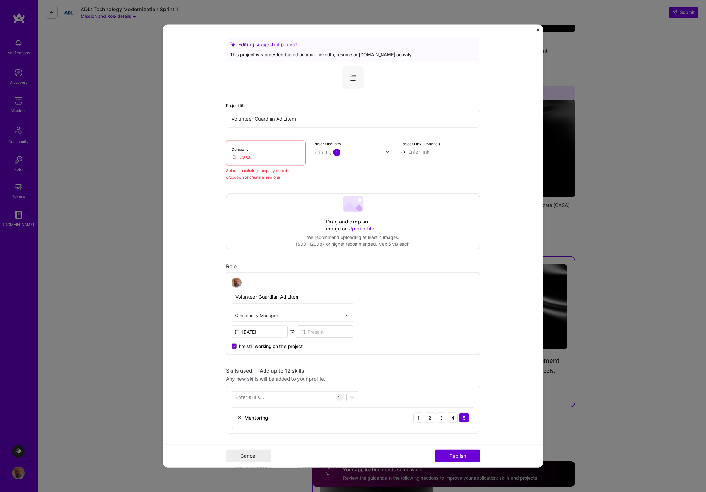
drag, startPoint x: 263, startPoint y: 179, endPoint x: 281, endPoint y: 179, distance: 17.5
click at [281, 179] on div "Select an existing company from the dropdown or create a new one" at bounding box center [266, 173] width 80 height 13
click at [351, 76] on img at bounding box center [353, 77] width 23 height 23
drag, startPoint x: 255, startPoint y: 177, endPoint x: 302, endPoint y: 174, distance: 47.4
click at [302, 174] on div "Select an existing company from the dropdown or create a new one" at bounding box center [266, 173] width 80 height 13
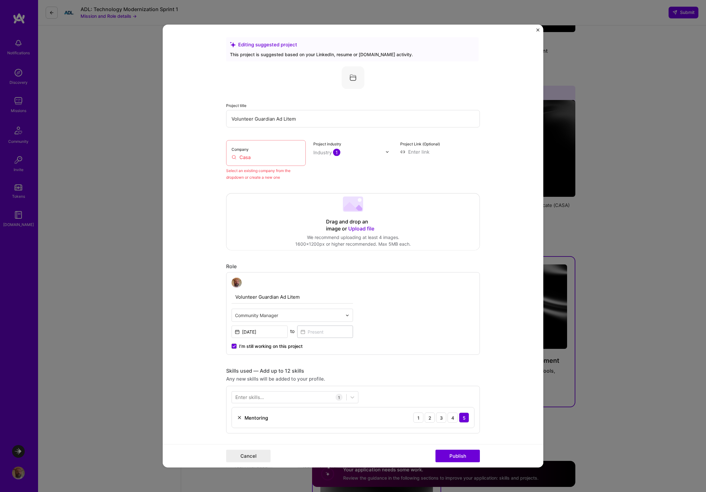
click at [260, 157] on input "Casa" at bounding box center [266, 157] width 69 height 7
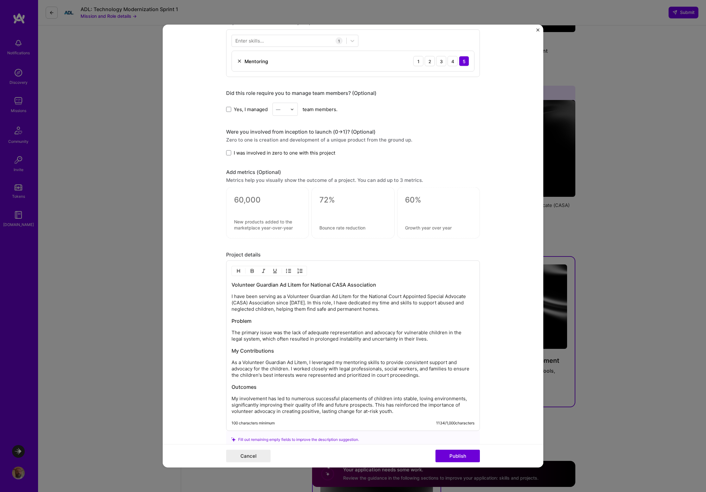
scroll to position [487, 0]
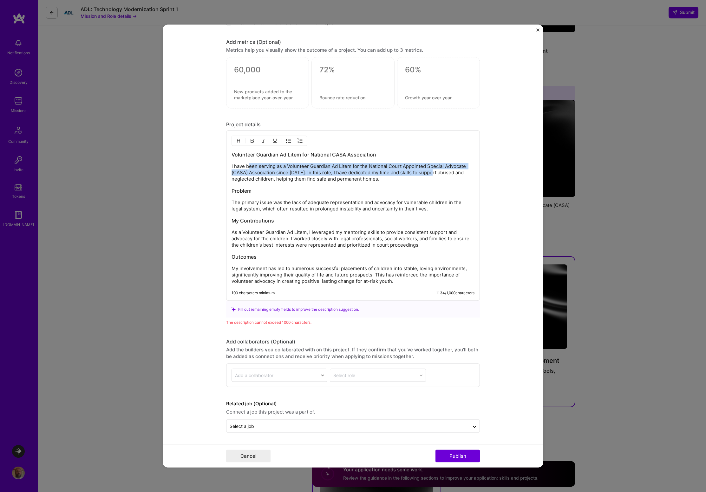
drag, startPoint x: 247, startPoint y: 166, endPoint x: 430, endPoint y: 174, distance: 183.9
click at [430, 174] on p "I have been serving as a Volunteer Guardian Ad Litem for the National Court App…" at bounding box center [353, 172] width 243 height 19
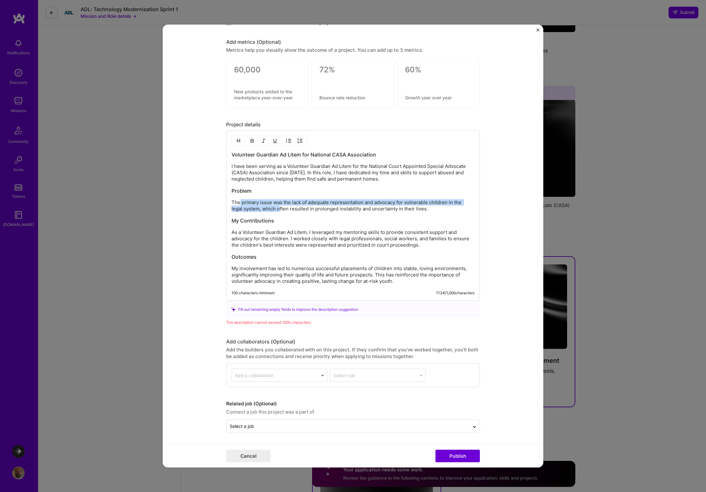
drag, startPoint x: 238, startPoint y: 203, endPoint x: 276, endPoint y: 208, distance: 38.4
click at [276, 208] on p "The primary issue was the lack of adequate representation and advocacy for vuln…" at bounding box center [353, 205] width 243 height 13
click at [289, 209] on p "The primary issue was the lack of adequate representation and advocacy for vuln…" at bounding box center [353, 205] width 243 height 13
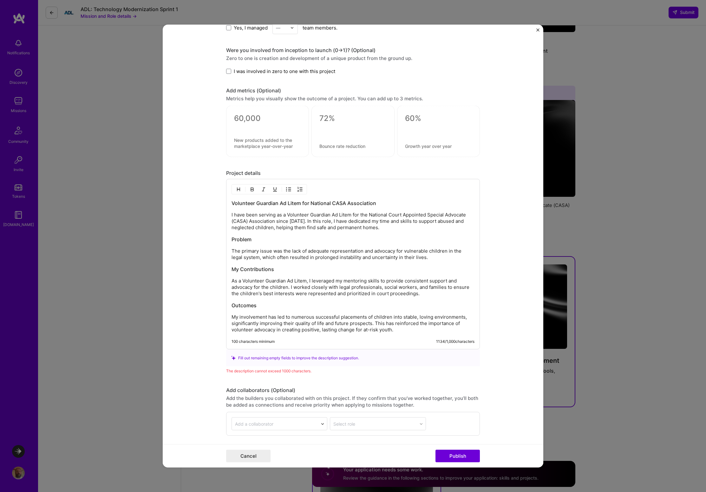
scroll to position [438, 0]
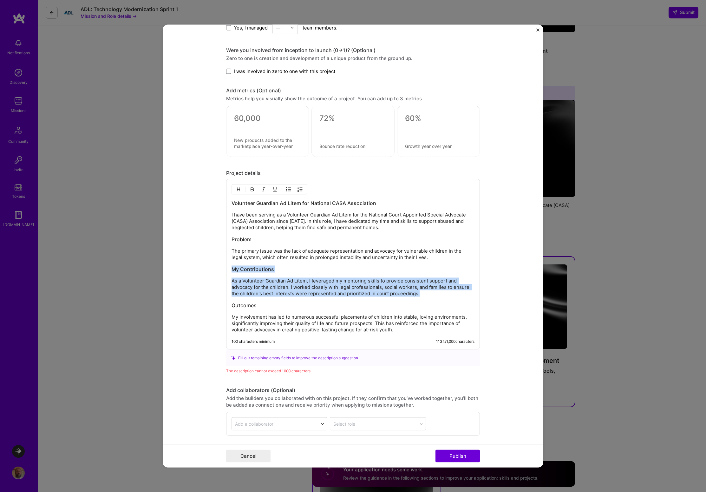
drag, startPoint x: 231, startPoint y: 269, endPoint x: 421, endPoint y: 295, distance: 192.2
click at [421, 295] on div "Volunteer Guardian Ad Litem for National CASA Association I have been serving a…" at bounding box center [353, 266] width 243 height 133
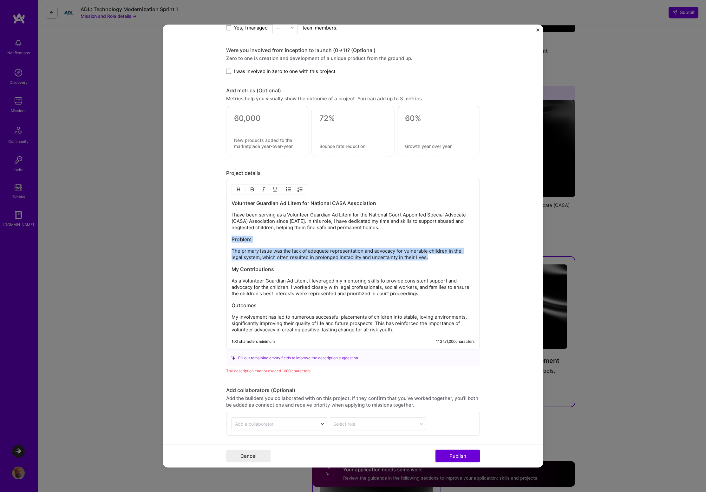
drag, startPoint x: 428, startPoint y: 258, endPoint x: 218, endPoint y: 241, distance: 210.4
click at [218, 241] on form "Editing suggested project This project is suggested based on your LinkedIn, res…" at bounding box center [353, 246] width 381 height 443
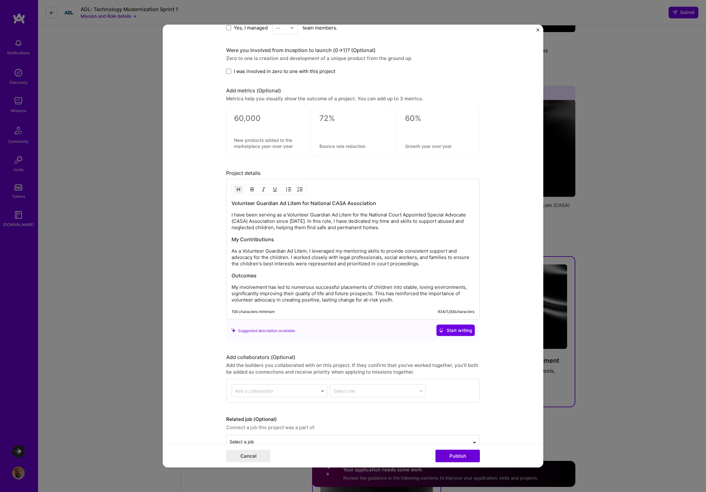
click at [525, 261] on form "Editing suggested project This project is suggested based on your LinkedIn, res…" at bounding box center [353, 246] width 381 height 443
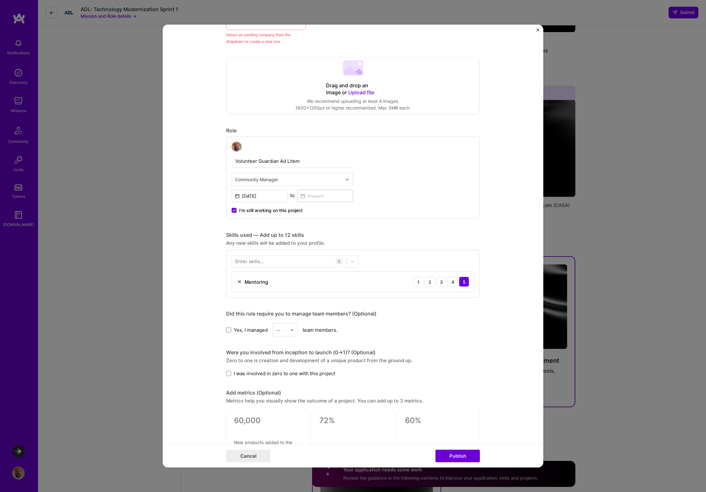
scroll to position [0, 0]
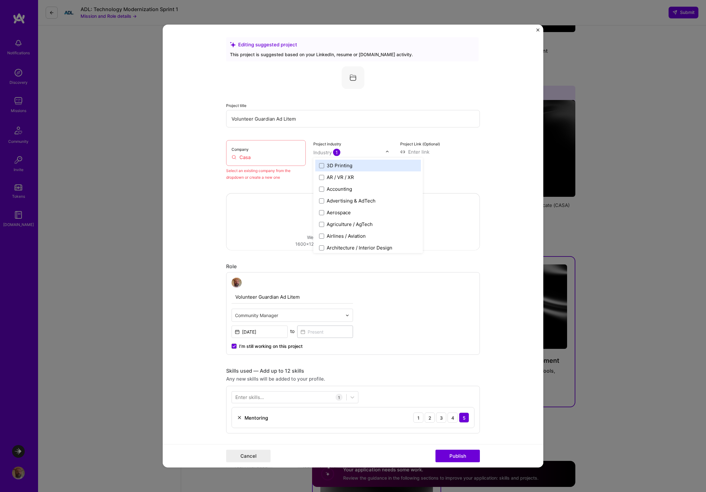
click at [327, 155] on div "Industry 1" at bounding box center [327, 152] width 27 height 7
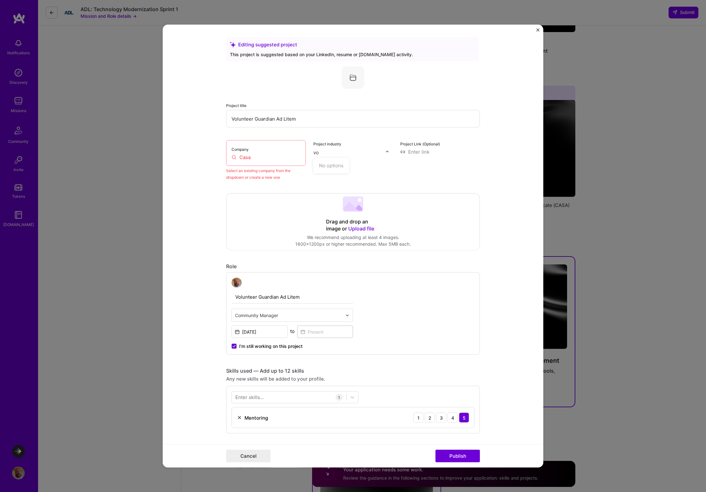
type input "v"
type input "gov"
click at [319, 168] on label "Government & B2G" at bounding box center [344, 165] width 51 height 7
click at [466, 182] on div "Editing suggested project This project is suggested based on your LinkedIn, res…" at bounding box center [353, 461] width 254 height 849
click at [386, 152] on div at bounding box center [389, 152] width 7 height 7
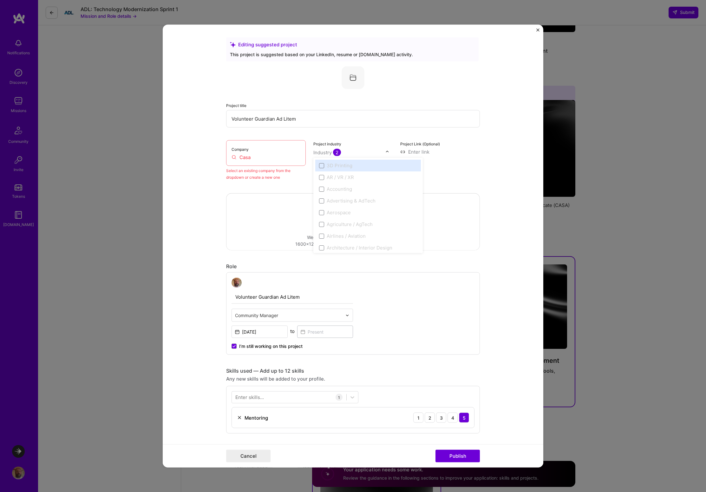
click at [465, 166] on div "Project Link (Optional)" at bounding box center [440, 160] width 80 height 40
click at [334, 153] on span "2" at bounding box center [337, 152] width 8 height 7
click at [320, 188] on icon at bounding box center [321, 186] width 3 height 3
click at [482, 179] on form "Editing suggested project This project is suggested based on your LinkedIn, res…" at bounding box center [353, 246] width 381 height 443
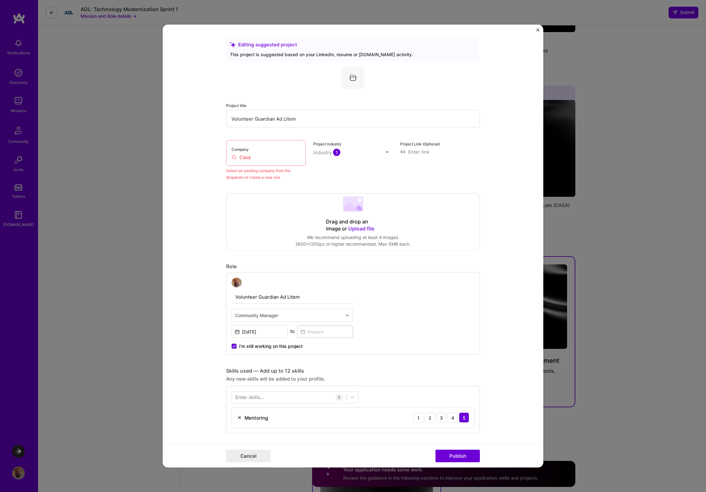
click at [252, 155] on input "Casa" at bounding box center [266, 157] width 69 height 7
click at [239, 150] on label "Company" at bounding box center [240, 149] width 17 height 5
click at [232, 148] on label "Company" at bounding box center [240, 149] width 17 height 5
click at [244, 158] on input "Casa" at bounding box center [266, 157] width 69 height 7
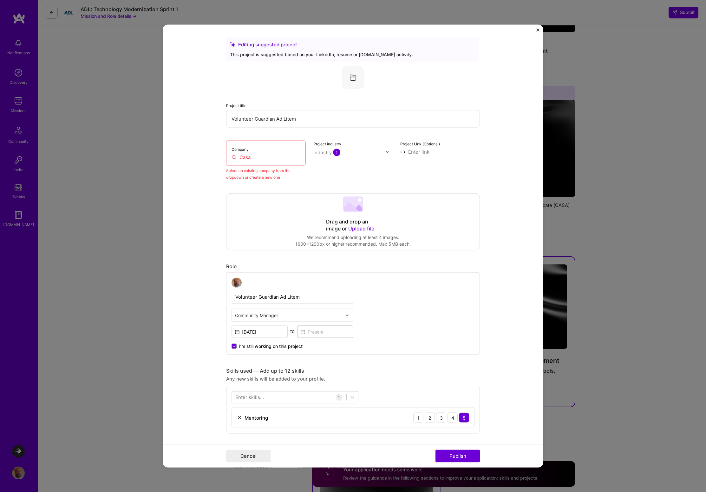
click at [244, 158] on input "Casa" at bounding box center [266, 157] width 69 height 7
click at [294, 177] on div "Select an existing company from the dropdown or create a new one" at bounding box center [266, 173] width 80 height 13
drag, startPoint x: 232, startPoint y: 178, endPoint x: 272, endPoint y: 179, distance: 39.4
click at [272, 179] on div "Select an existing company from the dropdown or create a new one" at bounding box center [266, 173] width 80 height 13
click at [459, 457] on button "Publish" at bounding box center [458, 456] width 44 height 13
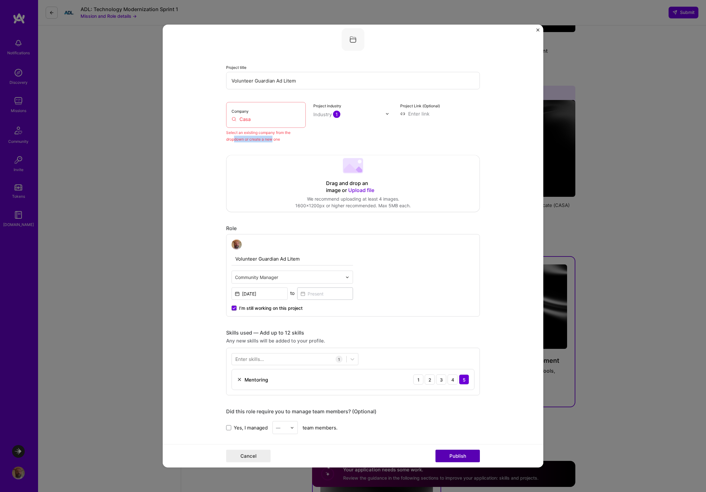
scroll to position [42, 0]
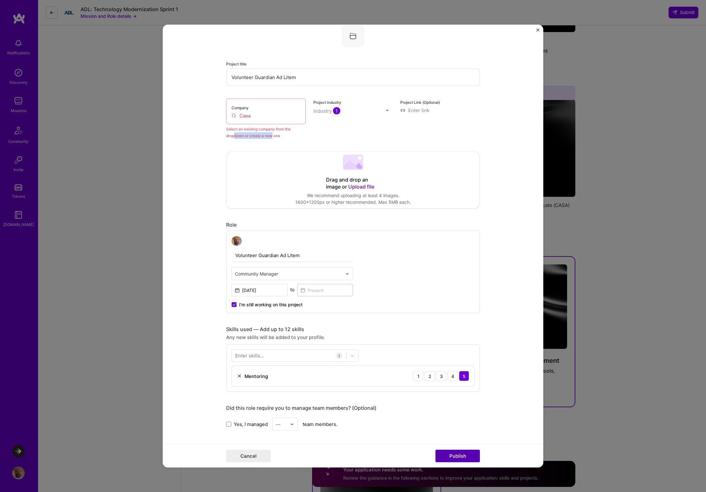
click at [459, 457] on button "Publish" at bounding box center [458, 456] width 44 height 13
click at [271, 116] on input "Casa" at bounding box center [266, 115] width 69 height 7
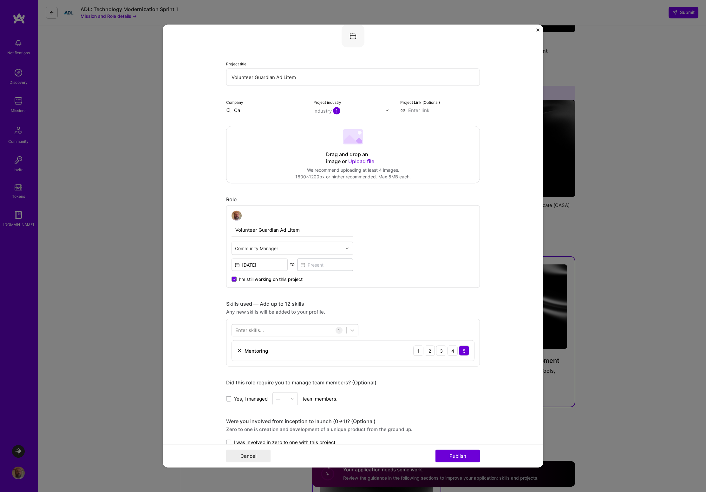
type input "C"
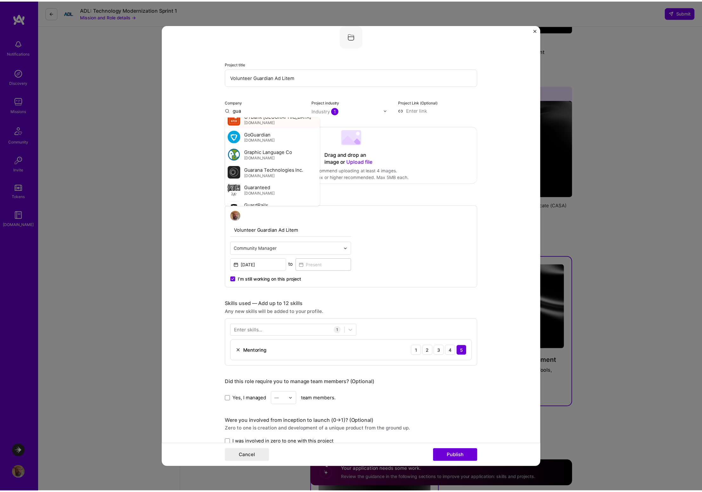
scroll to position [333, 0]
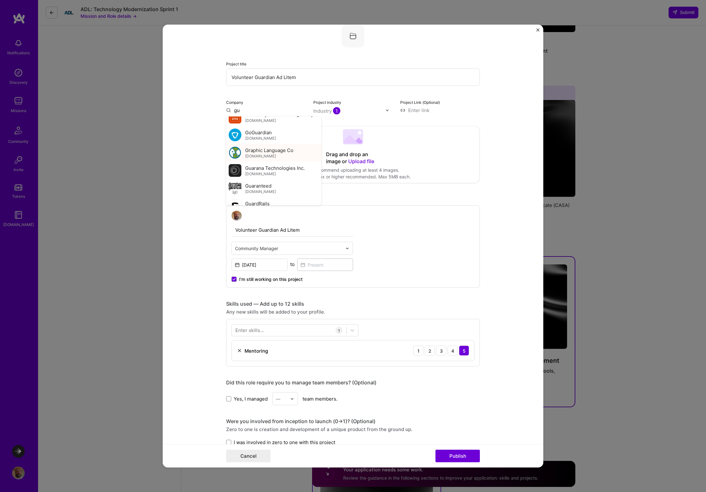
type input "g"
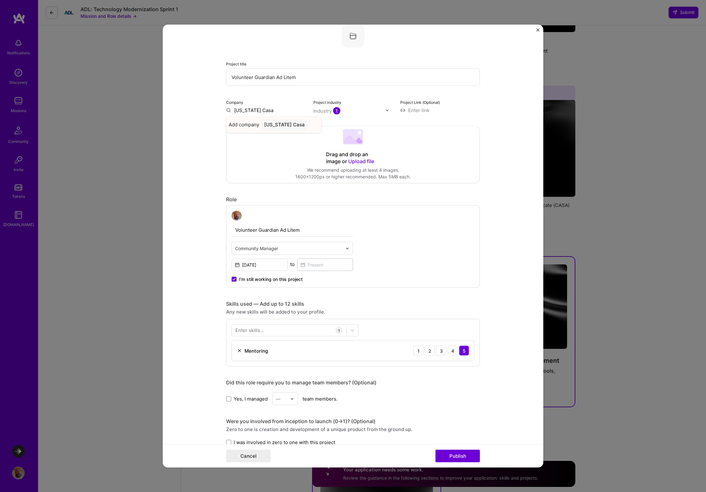
type input "[US_STATE] Casa"
click at [273, 125] on div "[US_STATE] Casa" at bounding box center [285, 124] width 46 height 11
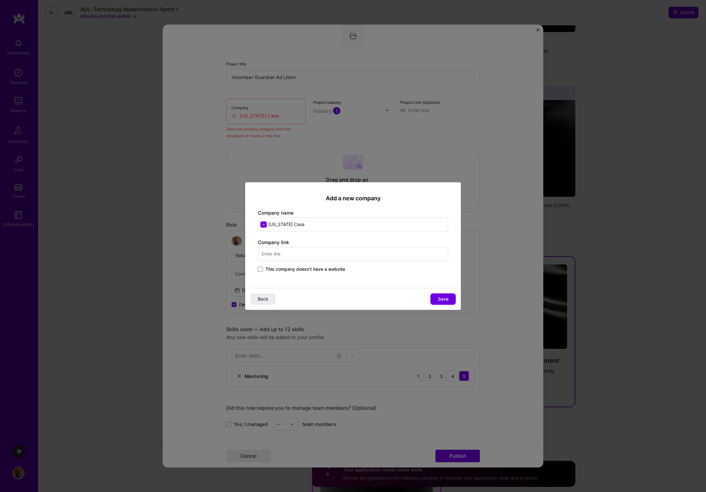
drag, startPoint x: 283, startPoint y: 225, endPoint x: 262, endPoint y: 224, distance: 20.3
click at [262, 224] on input "[US_STATE] Casa" at bounding box center [353, 224] width 190 height 14
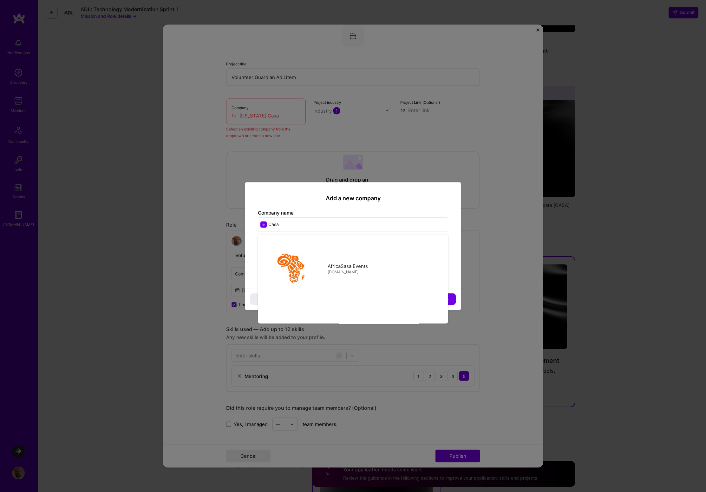
type input "Casa"
click at [442, 255] on input "text" at bounding box center [353, 254] width 190 height 14
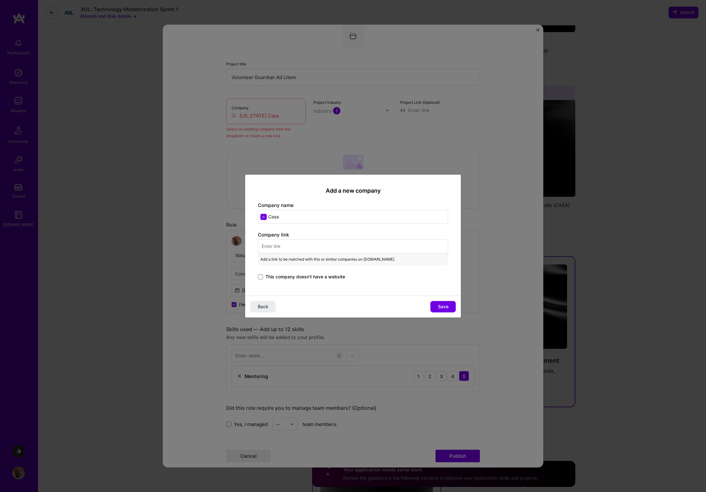
click at [279, 247] on input "text" at bounding box center [353, 246] width 190 height 14
paste input "[URL][DOMAIN_NAME]"
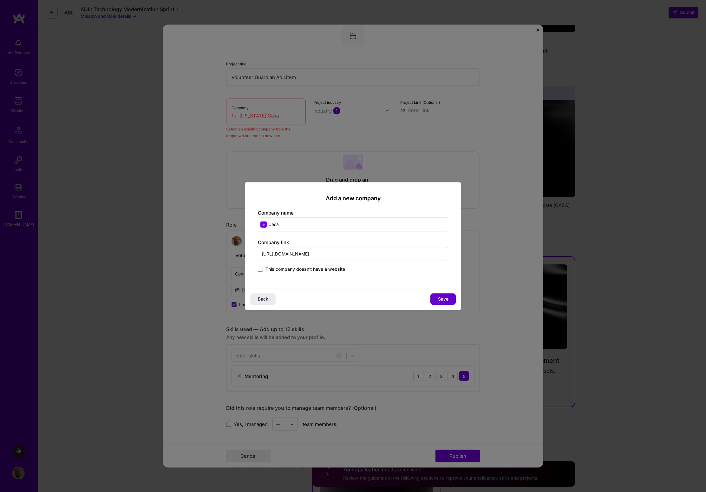
type input "[URL][DOMAIN_NAME]"
click at [440, 298] on span "Save" at bounding box center [443, 299] width 10 height 6
type input "Casa"
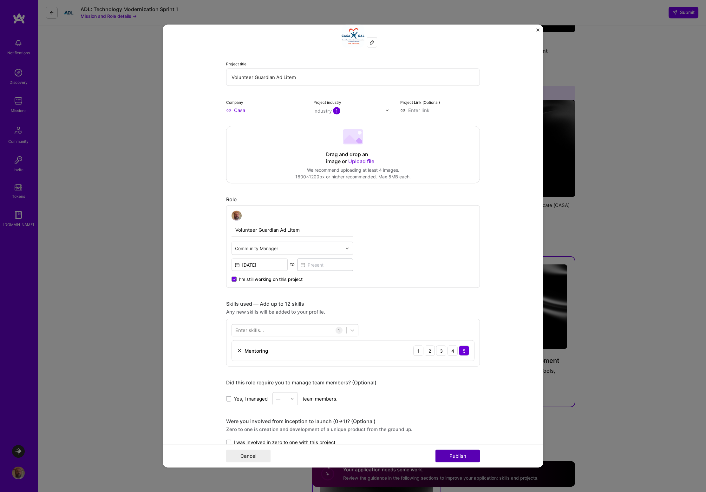
click at [466, 454] on button "Publish" at bounding box center [458, 456] width 44 height 13
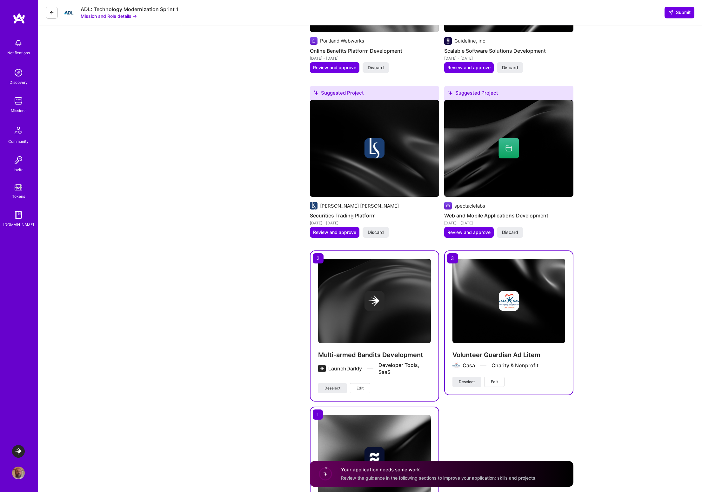
drag, startPoint x: 676, startPoint y: 15, endPoint x: 655, endPoint y: 93, distance: 80.9
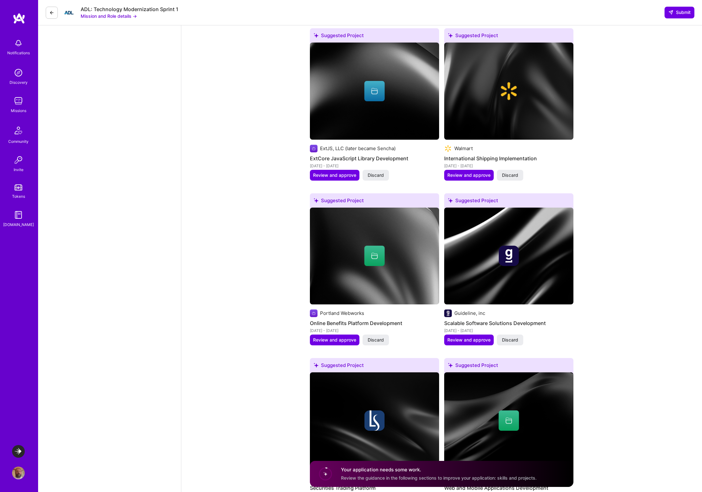
scroll to position [1029, 0]
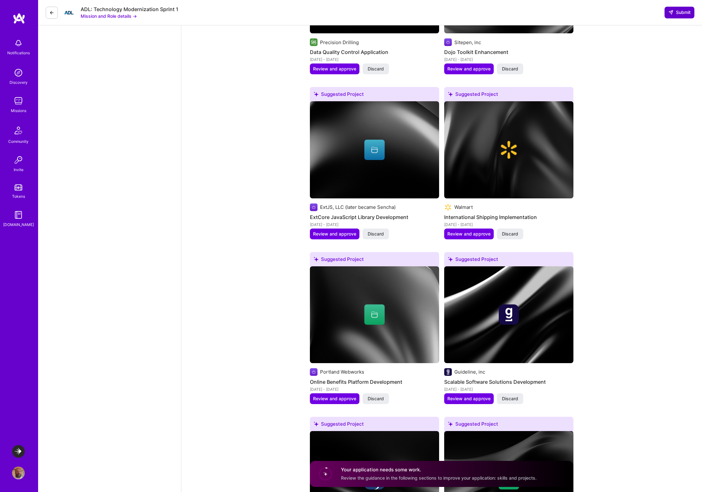
click at [683, 13] on span "Submit" at bounding box center [679, 12] width 22 height 6
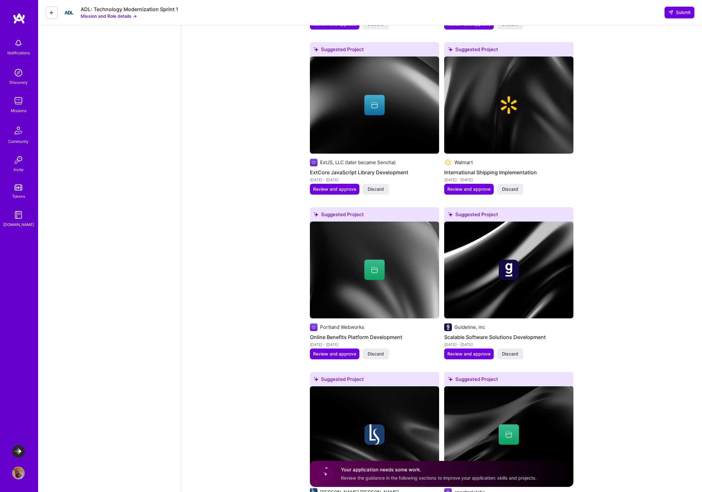
scroll to position [0, 0]
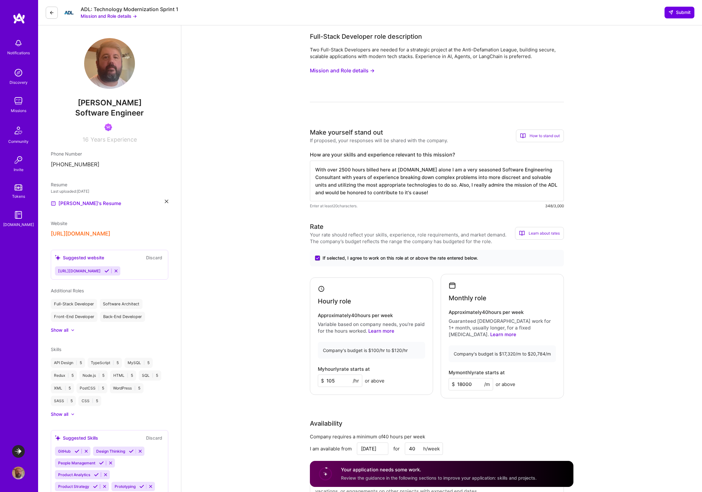
click at [374, 477] on span "Review the guidance in the following sections to improve your application: skil…" at bounding box center [438, 477] width 195 height 5
click at [325, 473] on circle at bounding box center [325, 474] width 12 height 12
click at [365, 470] on h4 "Your application needs some work." at bounding box center [438, 469] width 195 height 7
drag, startPoint x: 349, startPoint y: 480, endPoint x: 495, endPoint y: 483, distance: 146.0
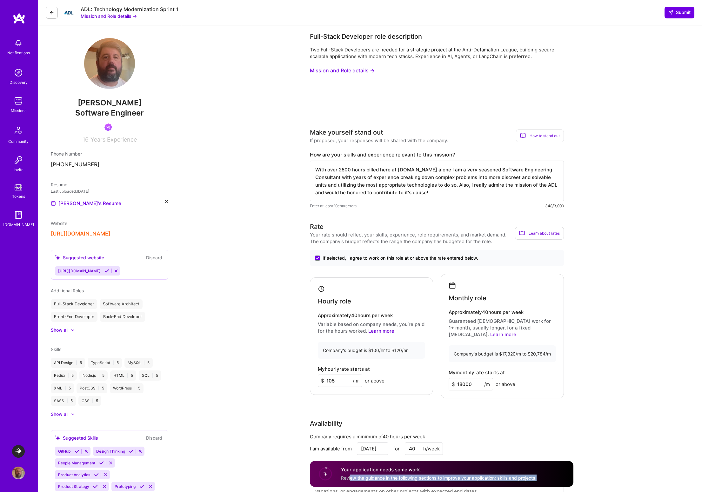
click at [495, 483] on div "Your application needs some work. Review the guidance in the following sections…" at bounding box center [441, 474] width 263 height 26
click at [681, 12] on span "Submit" at bounding box center [679, 12] width 22 height 6
